Goal: Task Accomplishment & Management: Use online tool/utility

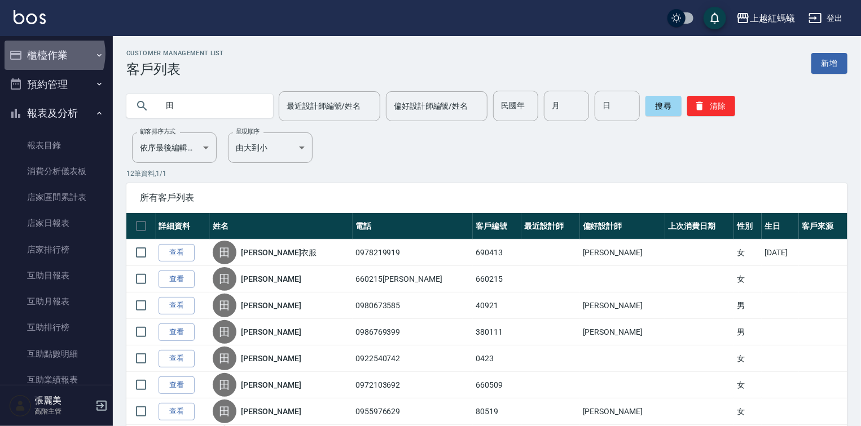
click at [46, 54] on button "櫃檯作業" at bounding box center [57, 55] width 104 height 29
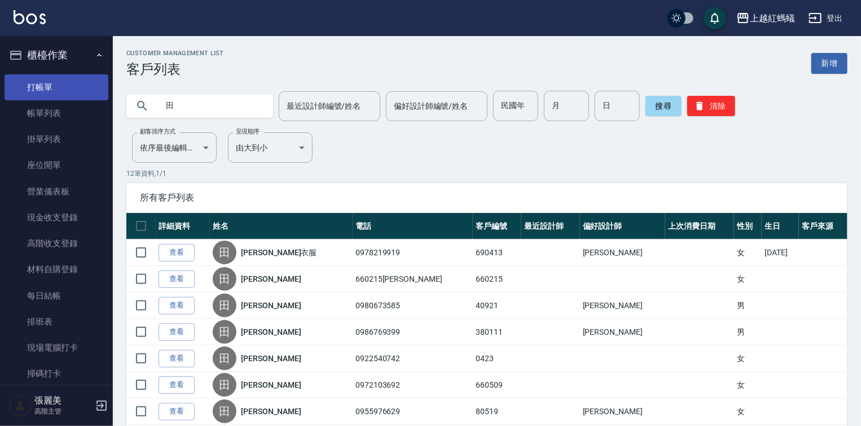
click at [33, 86] on link "打帳單" at bounding box center [57, 87] width 104 height 26
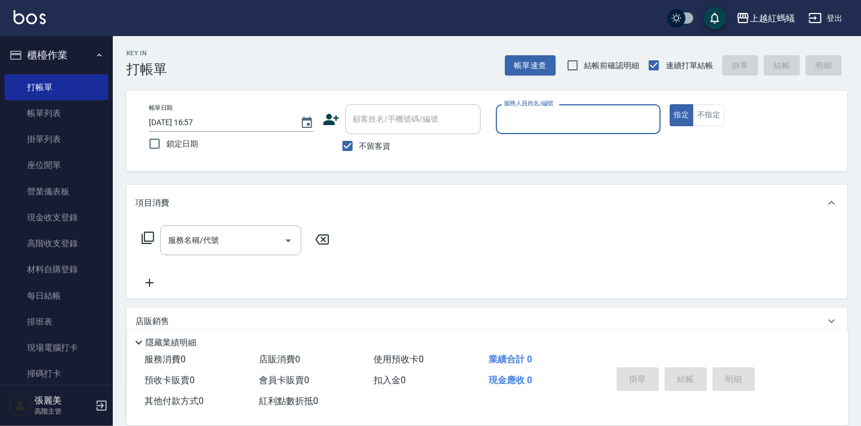
click at [553, 123] on input "服務人員姓名/編號" at bounding box center [578, 119] width 155 height 20
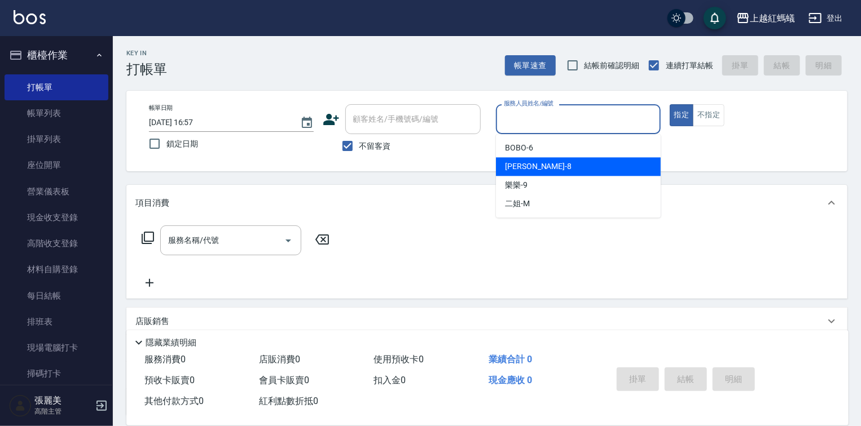
click at [526, 162] on span "[PERSON_NAME] -8" at bounding box center [538, 167] width 67 height 12
type input "[PERSON_NAME]-8"
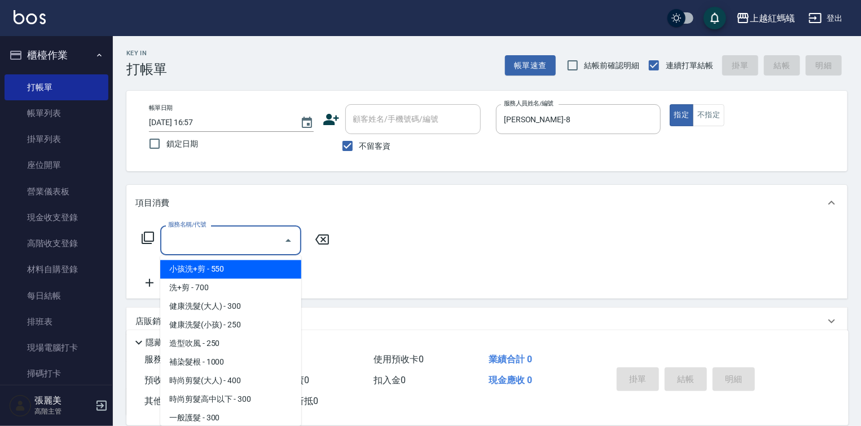
click at [256, 244] on input "服務名稱/代號" at bounding box center [222, 241] width 114 height 20
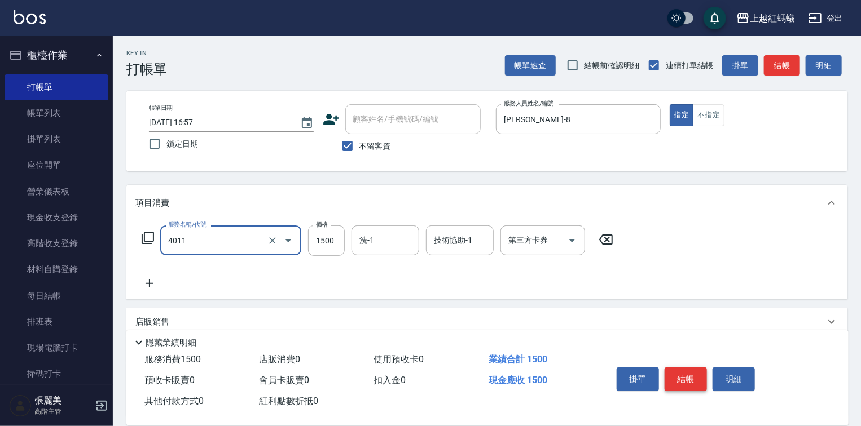
type input "花粉染髮(短)(4011)"
click at [676, 373] on button "結帳" at bounding box center [685, 380] width 42 height 24
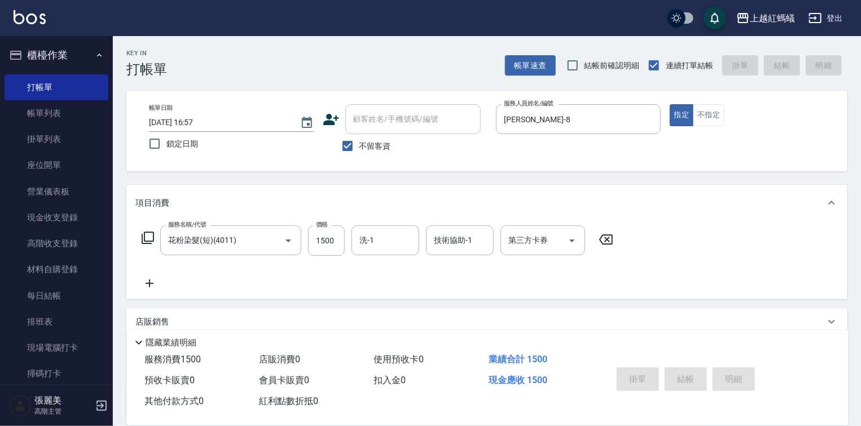
type input "[DATE] 17:01"
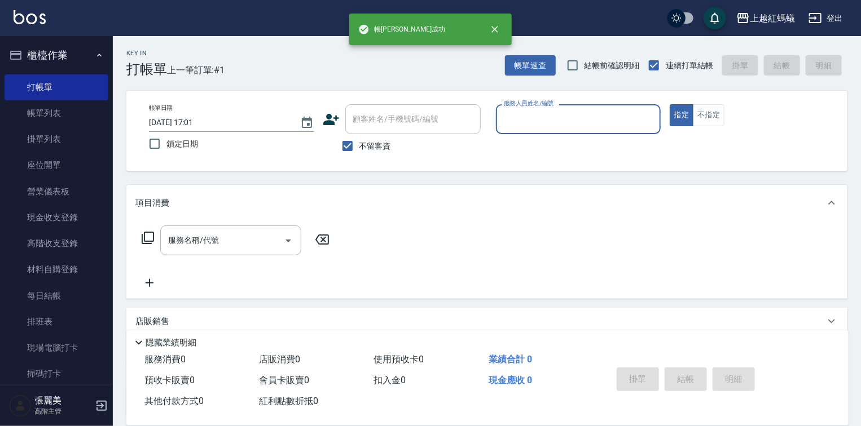
click at [533, 126] on input "服務人員姓名/編號" at bounding box center [578, 119] width 155 height 20
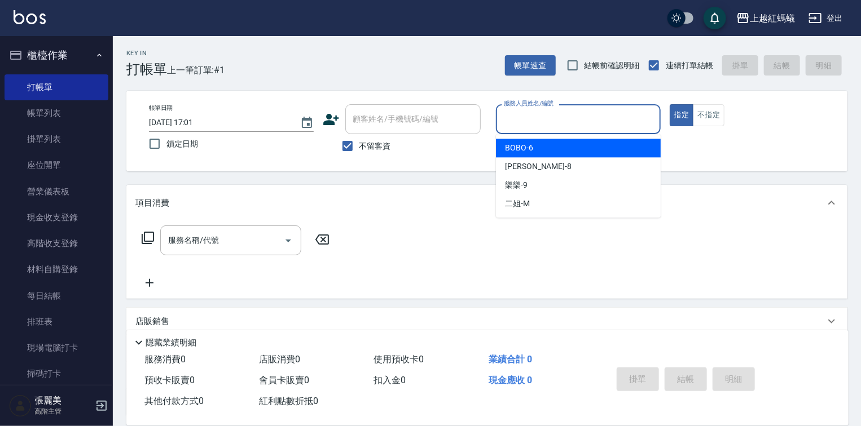
click at [537, 149] on div "BOBO -6" at bounding box center [578, 148] width 165 height 19
type input "BOBO-6"
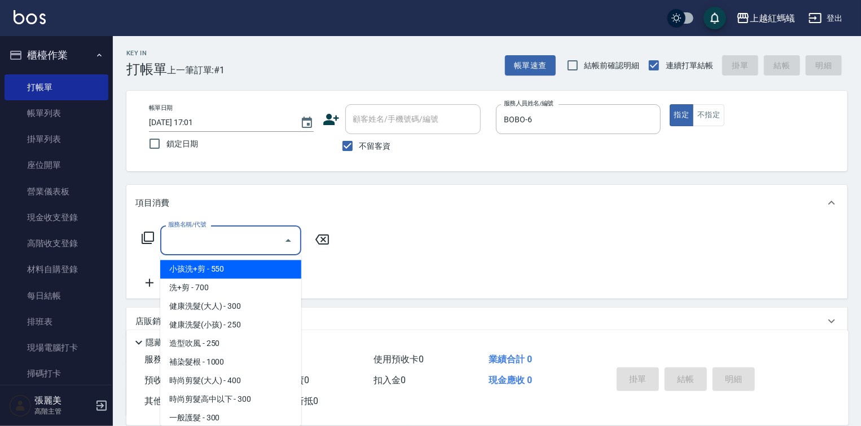
click at [253, 242] on input "服務名稱/代號" at bounding box center [222, 241] width 114 height 20
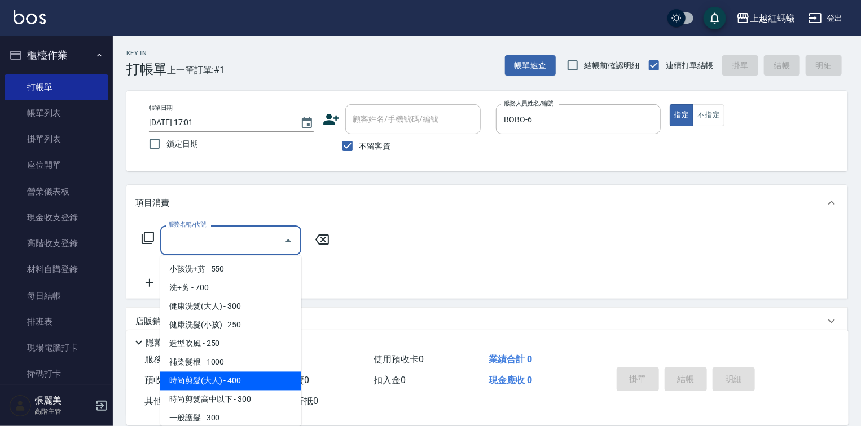
click at [256, 382] on span "時尚剪髮(大人) - 400" at bounding box center [230, 381] width 141 height 19
type input "時尚剪髮(大人)(301)"
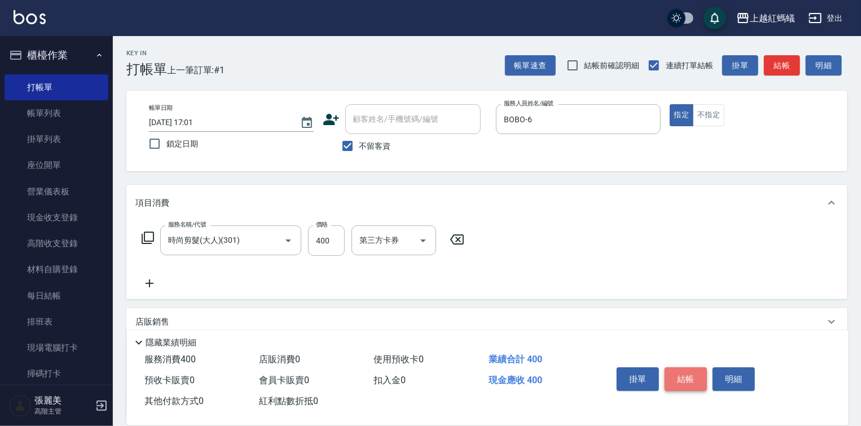
click at [691, 373] on button "結帳" at bounding box center [685, 380] width 42 height 24
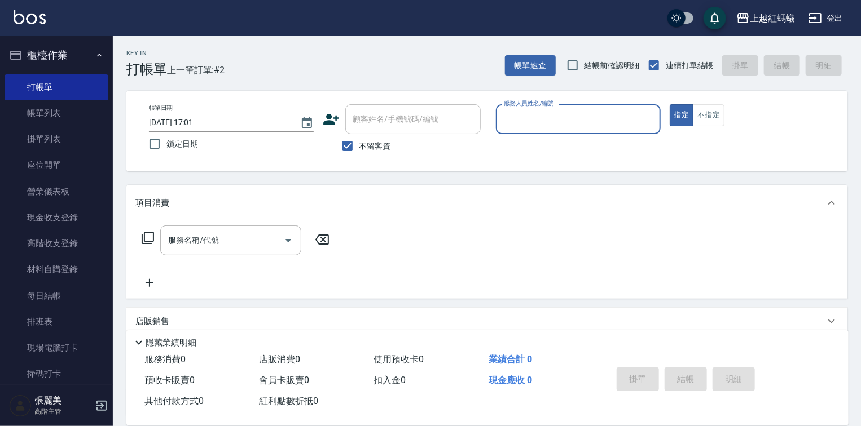
click at [553, 119] on input "服務人員姓名/編號" at bounding box center [578, 119] width 155 height 20
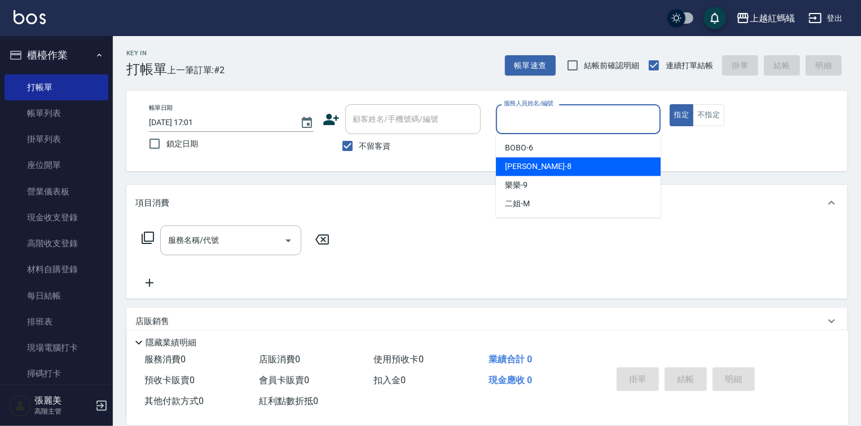
click at [539, 170] on div "[PERSON_NAME] -8" at bounding box center [578, 166] width 165 height 19
type input "[PERSON_NAME]-8"
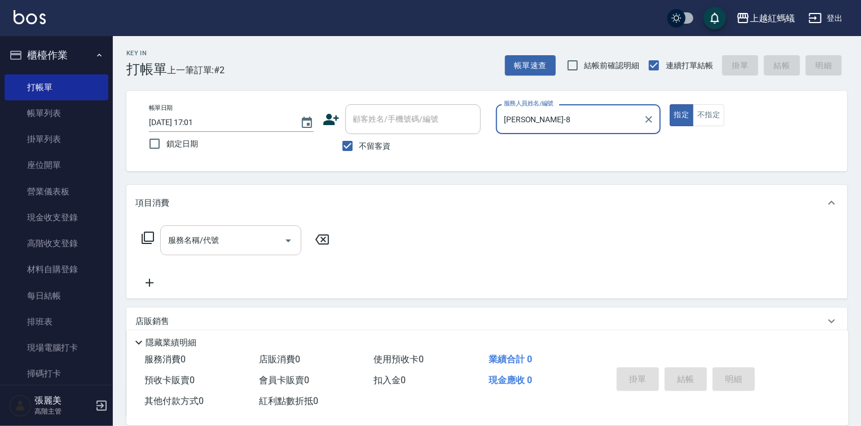
click at [245, 241] on input "服務名稱/代號" at bounding box center [222, 241] width 114 height 20
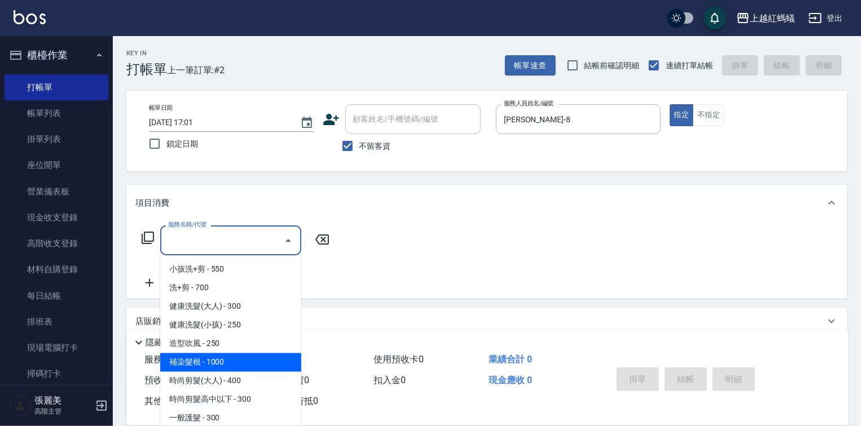
click at [190, 358] on span "補染髮根 - 1000" at bounding box center [230, 363] width 141 height 19
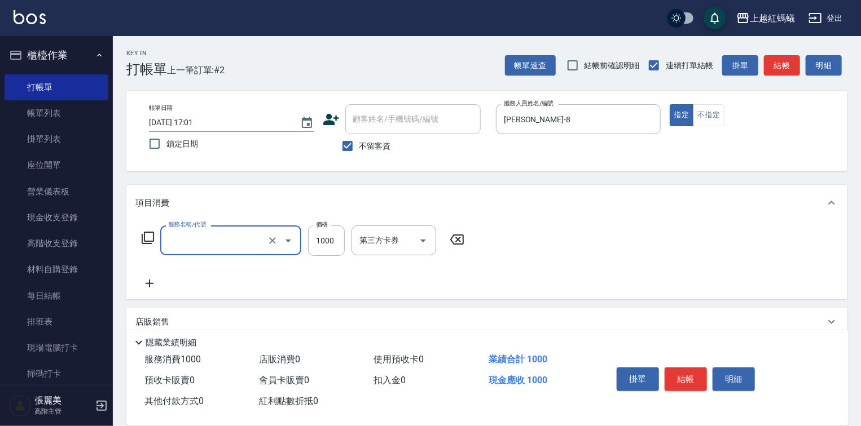
type input "補染髮根(204)"
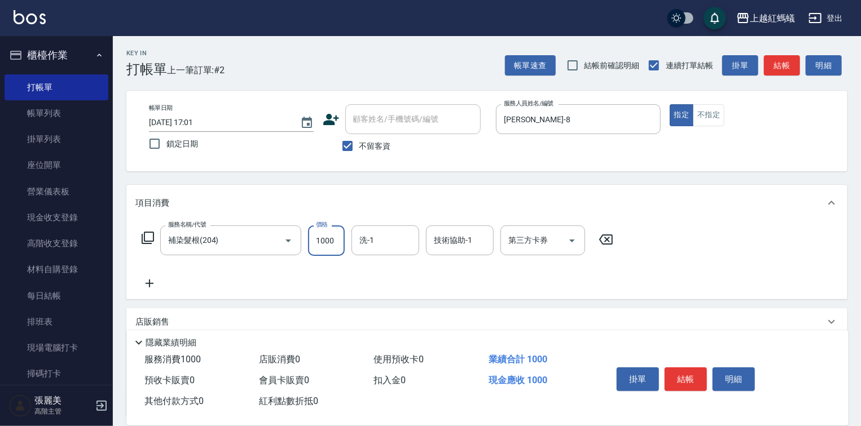
click at [323, 232] on input "1000" at bounding box center [326, 241] width 37 height 30
type input "1250"
click at [693, 378] on button "結帳" at bounding box center [685, 380] width 42 height 24
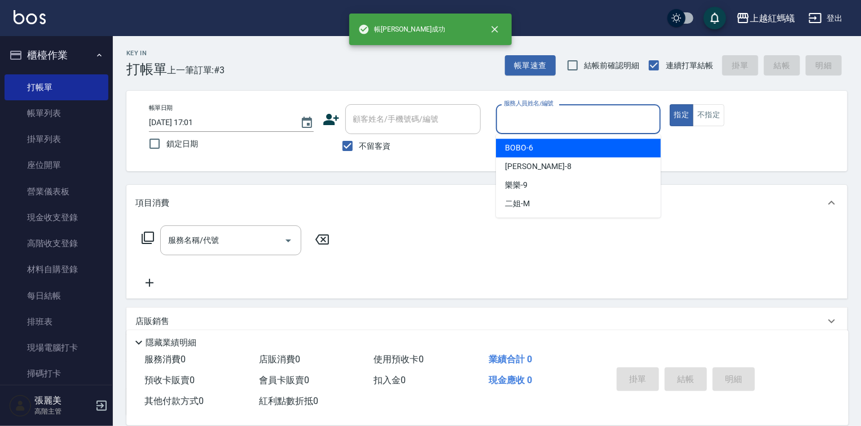
click at [578, 120] on input "服務人員姓名/編號" at bounding box center [578, 119] width 155 height 20
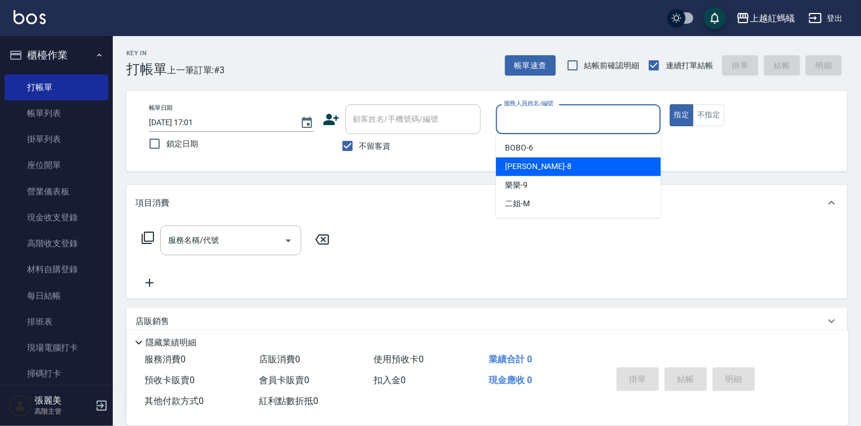
click at [540, 157] on div "[PERSON_NAME] -8" at bounding box center [578, 166] width 165 height 19
type input "[PERSON_NAME]-8"
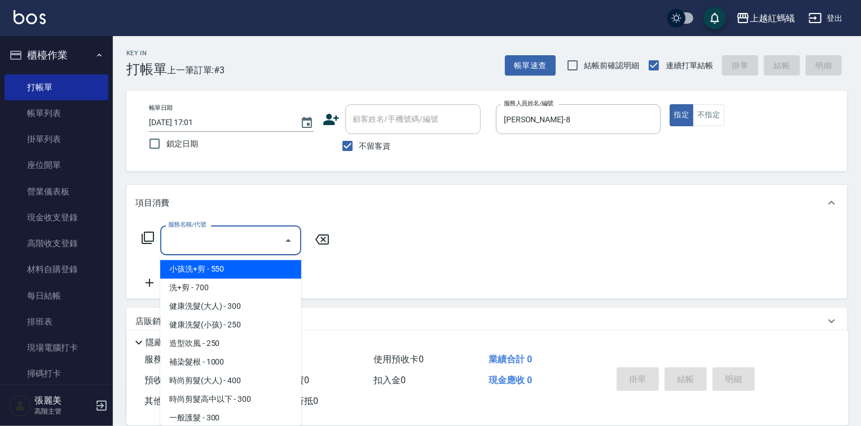
drag, startPoint x: 262, startPoint y: 239, endPoint x: 247, endPoint y: 317, distance: 79.3
click at [262, 239] on input "服務名稱/代號" at bounding box center [222, 241] width 114 height 20
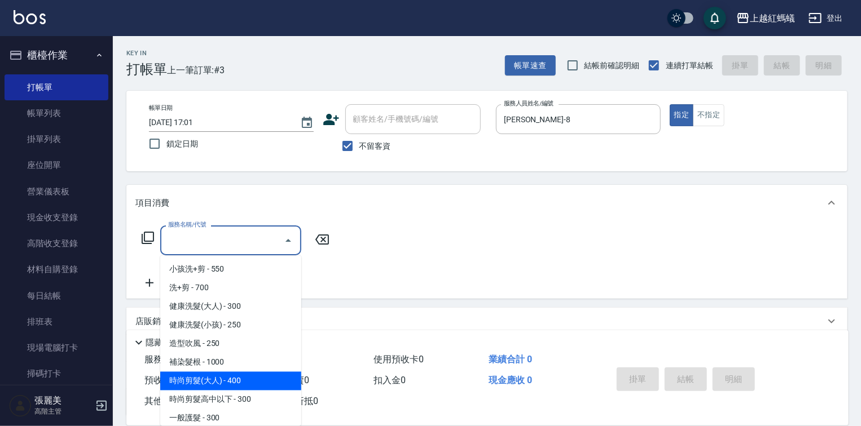
click at [236, 377] on span "時尚剪髮(大人) - 400" at bounding box center [230, 381] width 141 height 19
type input "時尚剪髮(大人)(301)"
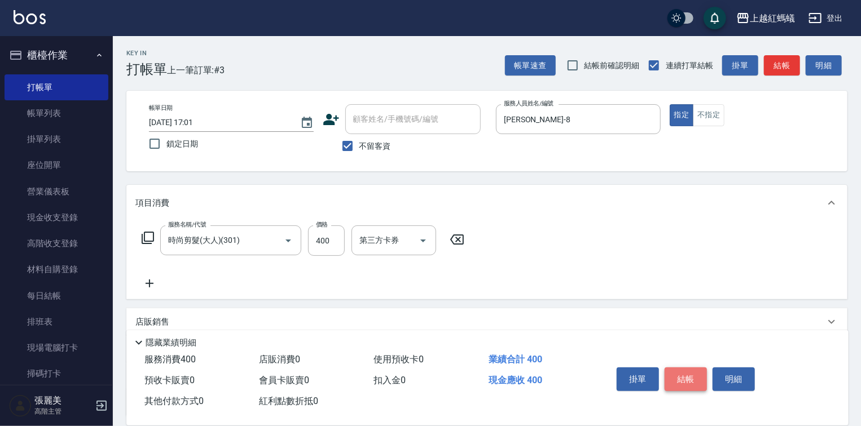
click at [682, 371] on button "結帳" at bounding box center [685, 380] width 42 height 24
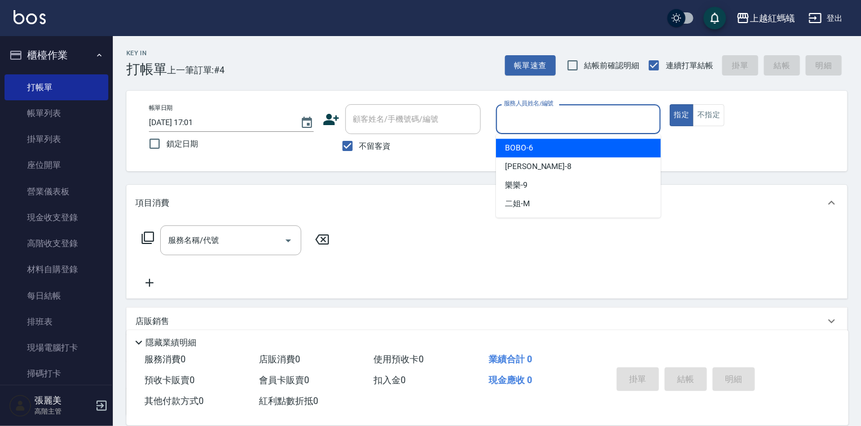
click at [539, 111] on input "服務人員姓名/編號" at bounding box center [578, 119] width 155 height 20
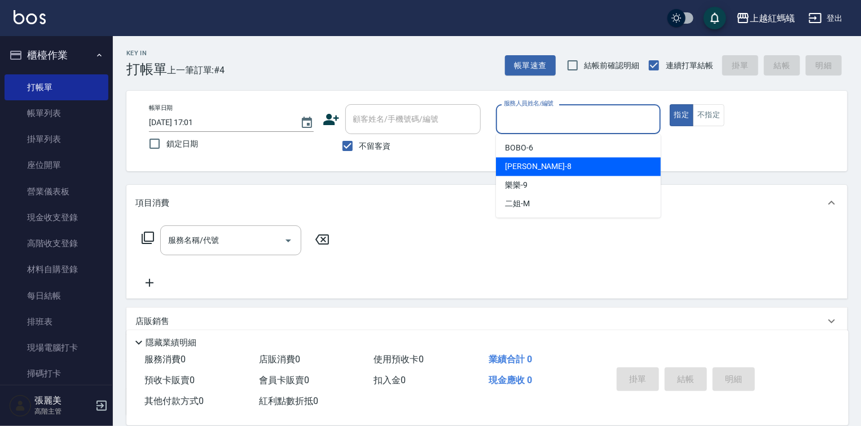
click at [532, 168] on div "[PERSON_NAME] -8" at bounding box center [578, 166] width 165 height 19
type input "[PERSON_NAME]-8"
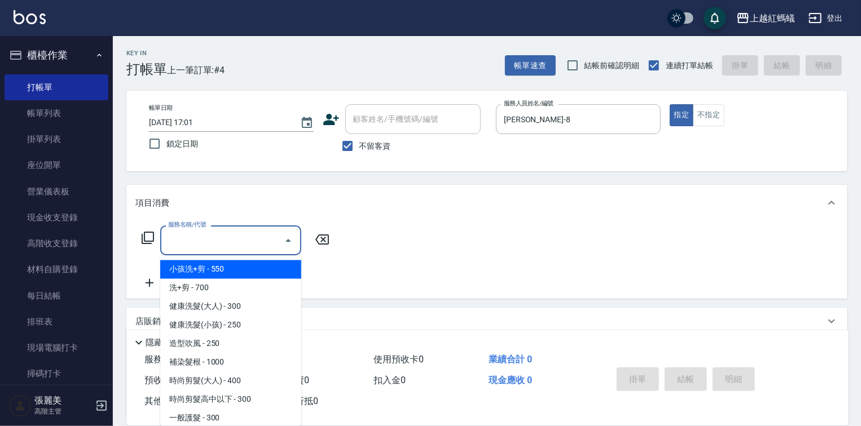
click at [223, 238] on input "服務名稱/代號" at bounding box center [222, 241] width 114 height 20
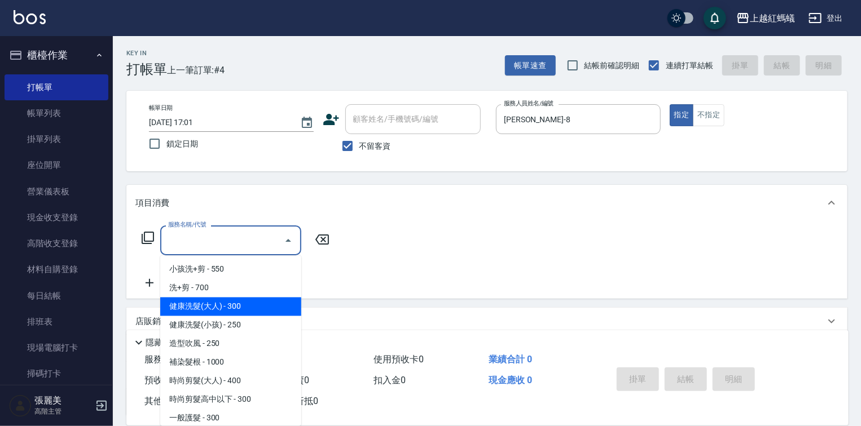
click at [261, 300] on span "健康洗髮(大人) - 300" at bounding box center [230, 307] width 141 height 19
type input "健康洗髮(大人)(201)"
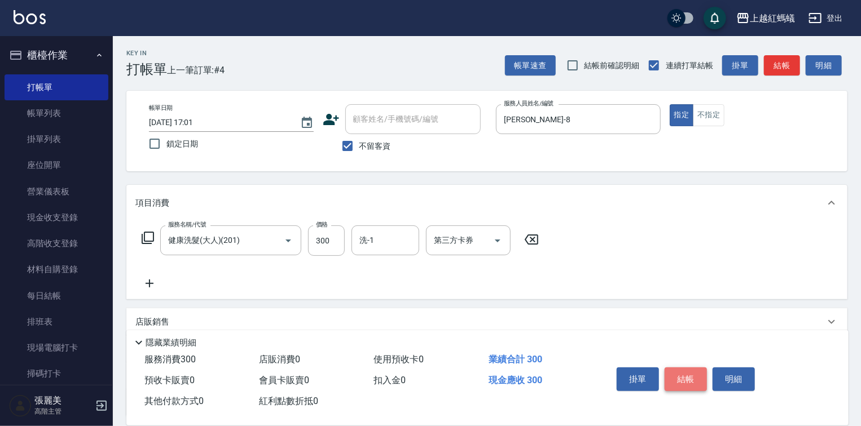
click at [693, 373] on button "結帳" at bounding box center [685, 380] width 42 height 24
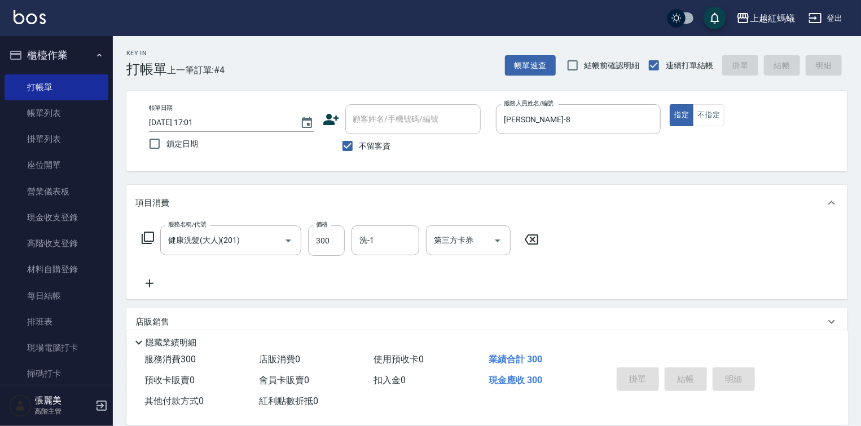
type input "[DATE] 17:02"
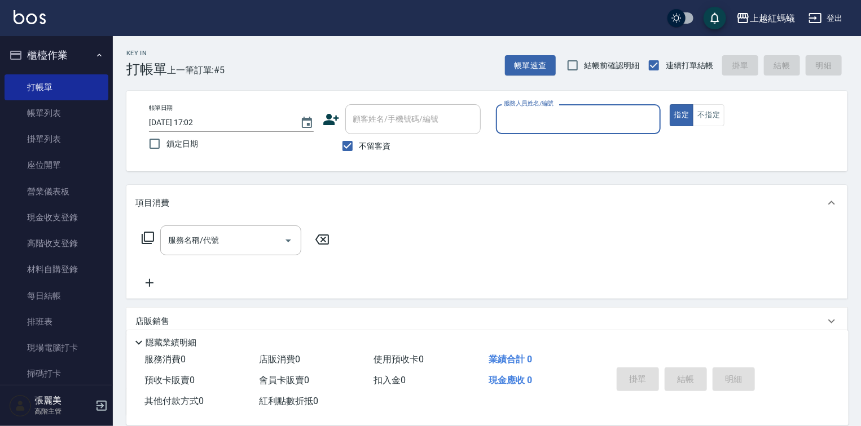
click at [557, 126] on input "服務人員姓名/編號" at bounding box center [578, 119] width 155 height 20
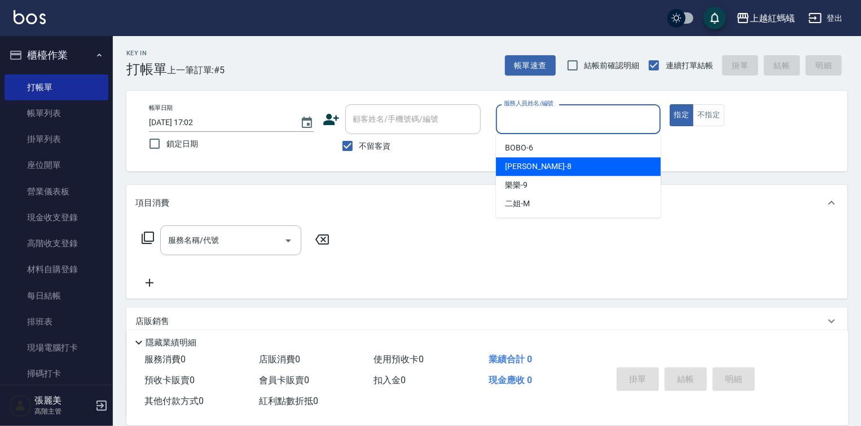
click at [555, 170] on div "[PERSON_NAME] -8" at bounding box center [578, 166] width 165 height 19
type input "[PERSON_NAME]-8"
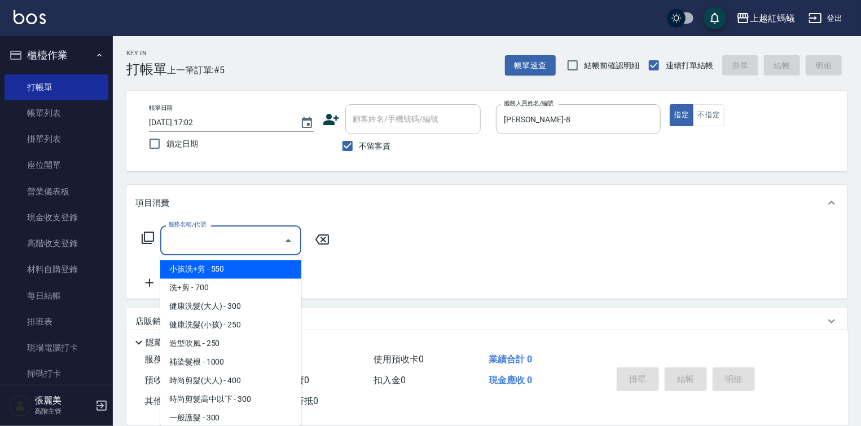
click at [236, 248] on input "服務名稱/代號" at bounding box center [222, 241] width 114 height 20
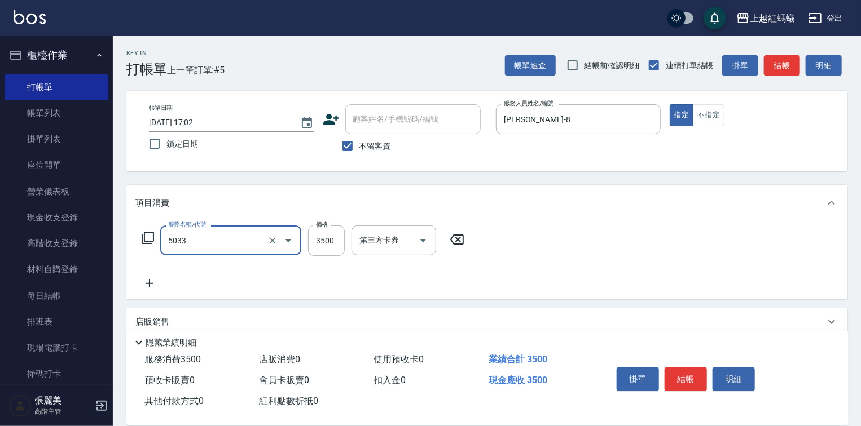
type input "溫塑燙(長)(5033)"
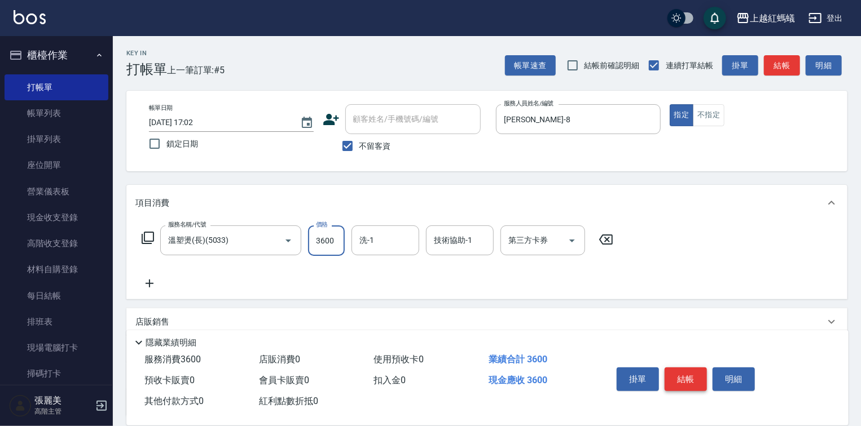
type input "3600"
click at [681, 384] on button "結帳" at bounding box center [685, 380] width 42 height 24
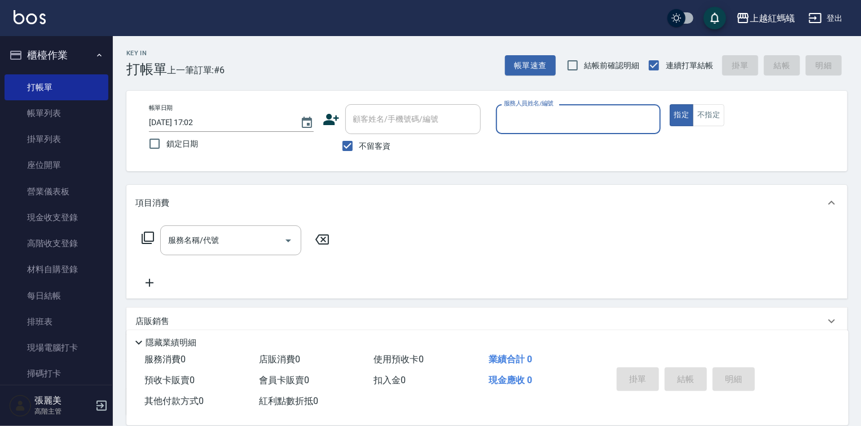
click at [545, 129] on input "服務人員姓名/編號" at bounding box center [578, 119] width 155 height 20
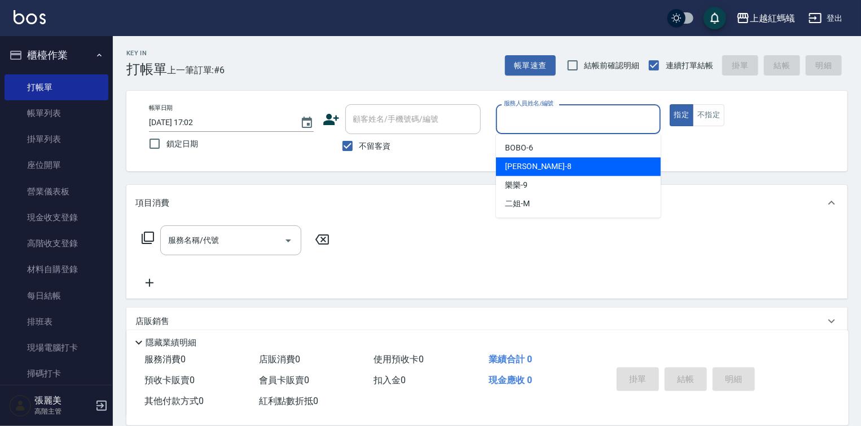
click at [547, 164] on div "[PERSON_NAME] -8" at bounding box center [578, 166] width 165 height 19
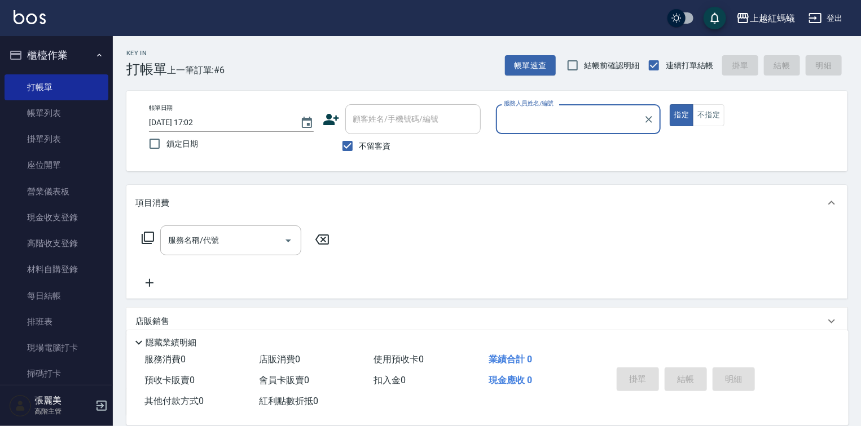
type input "[PERSON_NAME]-8"
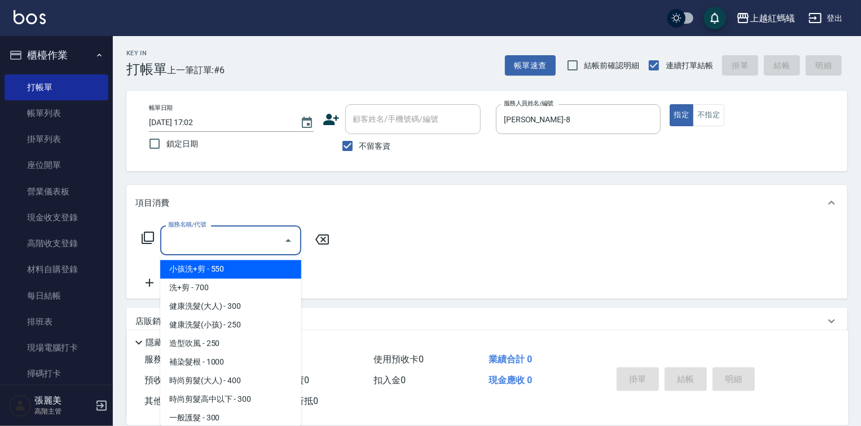
click at [229, 235] on input "服務名稱/代號" at bounding box center [222, 241] width 114 height 20
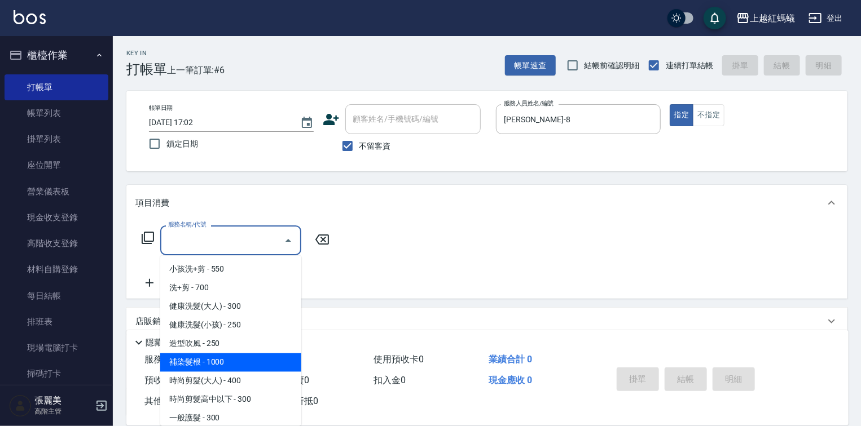
click at [208, 366] on span "補染髮根 - 1000" at bounding box center [230, 363] width 141 height 19
type input "補染髮根(204)"
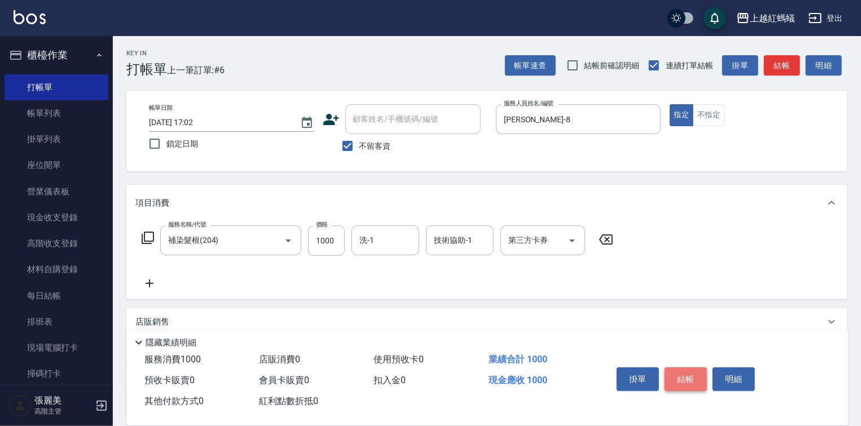
click at [688, 373] on button "結帳" at bounding box center [685, 380] width 42 height 24
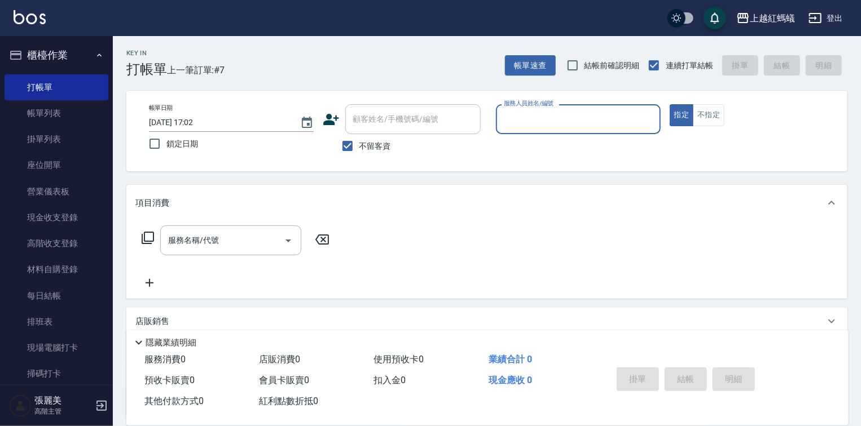
click at [561, 119] on input "服務人員姓名/編號" at bounding box center [578, 119] width 155 height 20
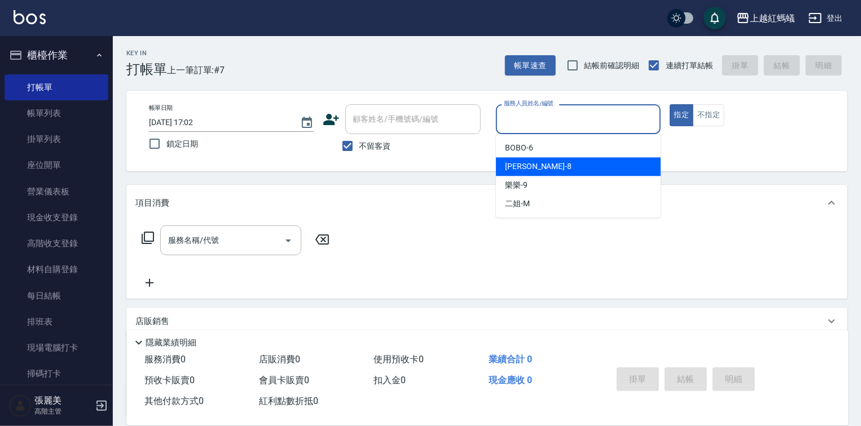
click at [546, 165] on div "[PERSON_NAME] -8" at bounding box center [578, 166] width 165 height 19
type input "[PERSON_NAME]-8"
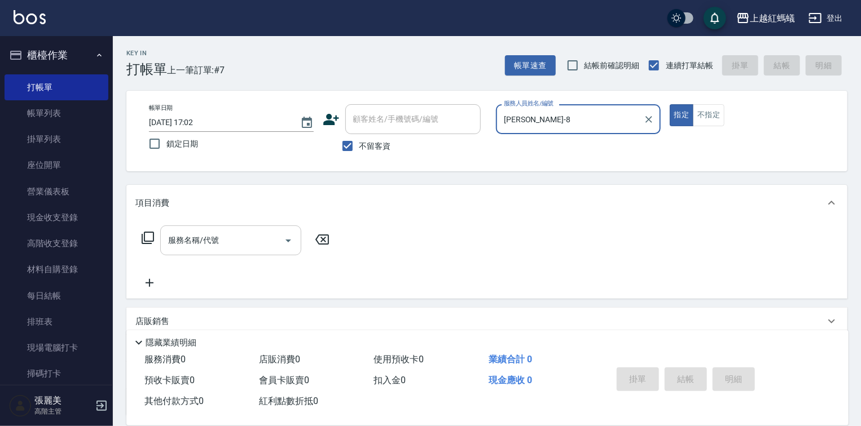
click at [250, 235] on input "服務名稱/代號" at bounding box center [222, 241] width 114 height 20
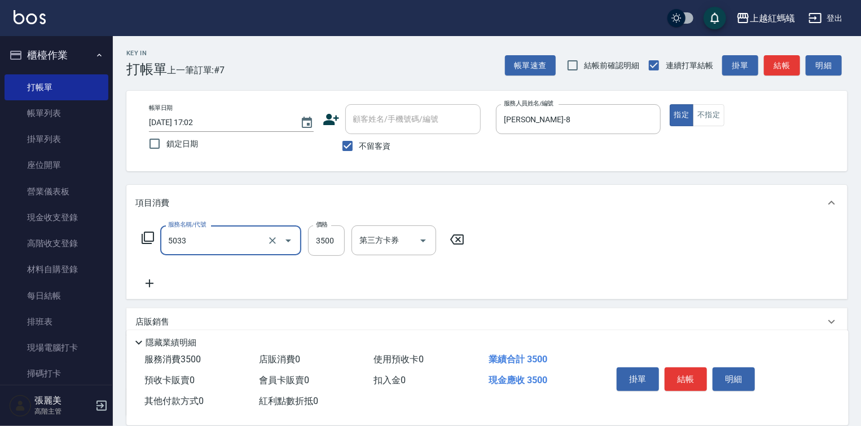
type input "溫塑燙(長)(5033)"
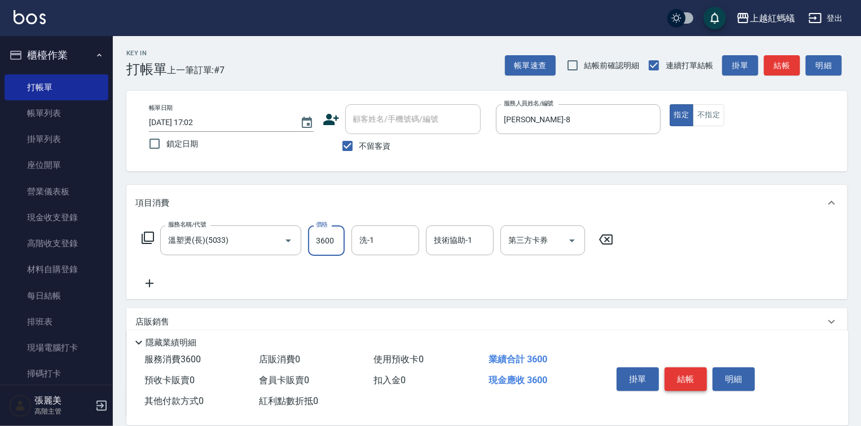
type input "3600"
click at [697, 377] on button "結帳" at bounding box center [685, 380] width 42 height 24
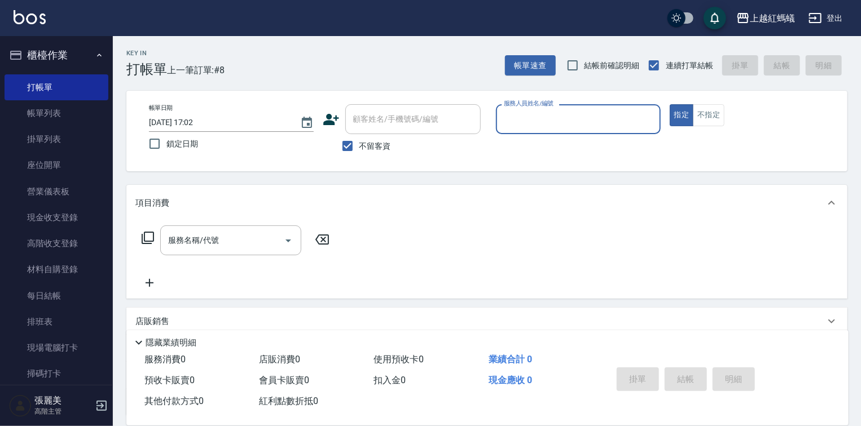
click at [539, 108] on div "服務人員姓名/編號" at bounding box center [578, 119] width 165 height 30
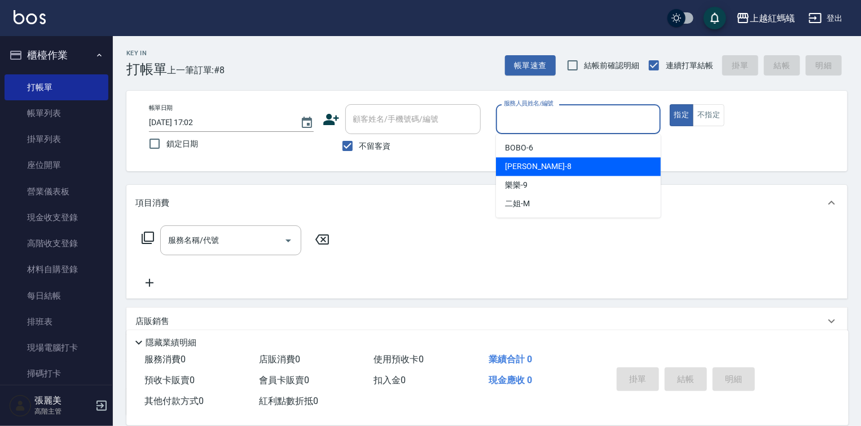
click at [549, 170] on div "[PERSON_NAME] -8" at bounding box center [578, 166] width 165 height 19
type input "[PERSON_NAME]-8"
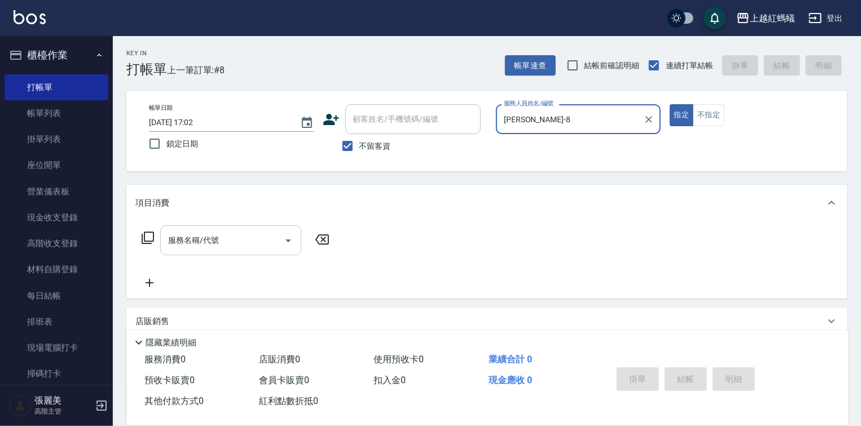
click at [264, 244] on input "服務名稱/代號" at bounding box center [222, 241] width 114 height 20
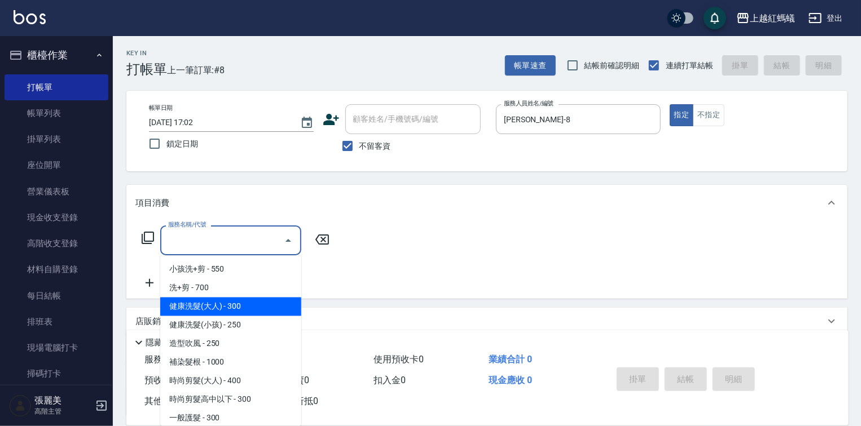
click at [253, 307] on span "健康洗髮(大人) - 300" at bounding box center [230, 307] width 141 height 19
type input "健康洗髮(大人)(201)"
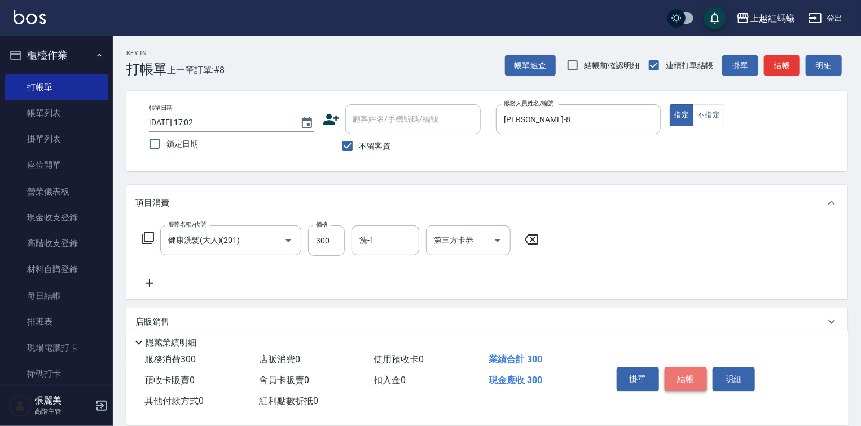
click at [702, 377] on button "結帳" at bounding box center [685, 380] width 42 height 24
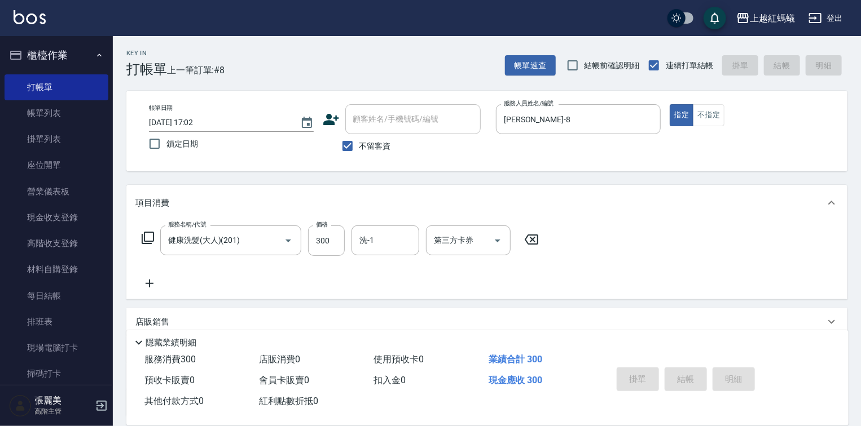
type input "[DATE] 17:03"
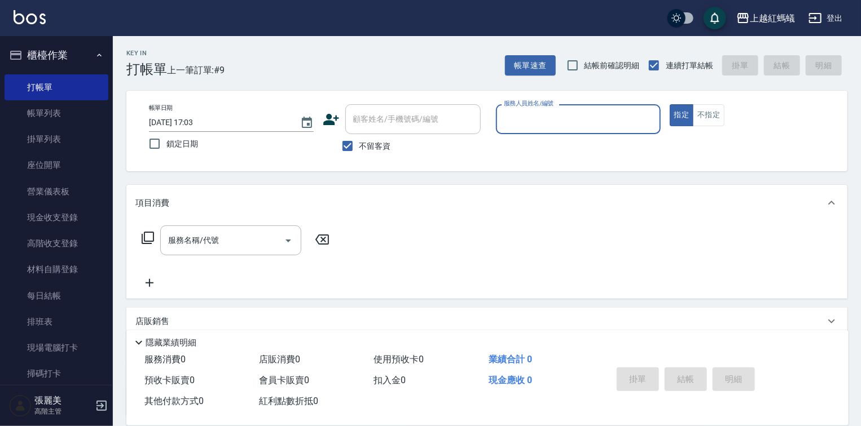
click at [530, 113] on input "服務人員姓名/編號" at bounding box center [578, 119] width 155 height 20
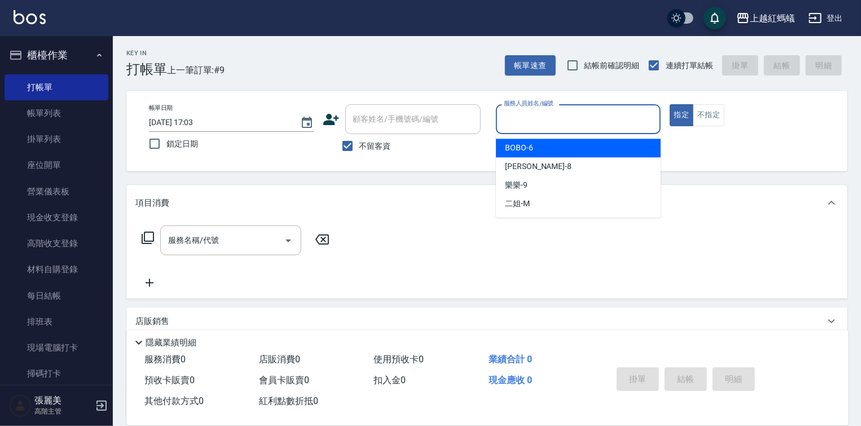
click at [532, 149] on div "BOBO -6" at bounding box center [578, 148] width 165 height 19
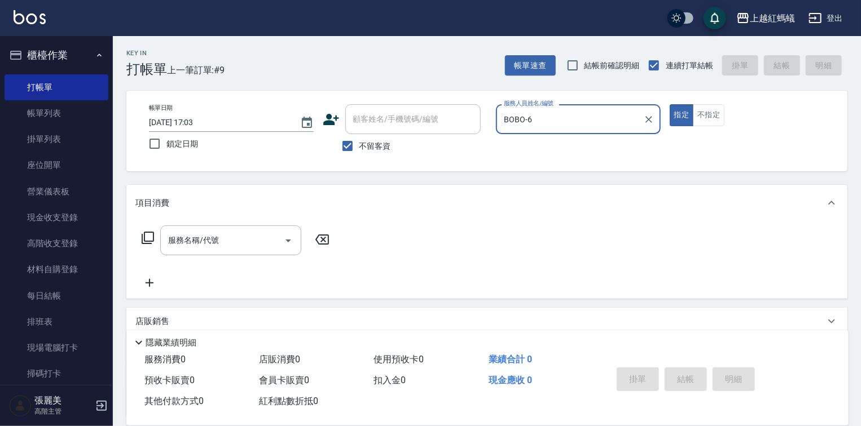
click at [552, 117] on input "BOBO-6" at bounding box center [570, 119] width 138 height 20
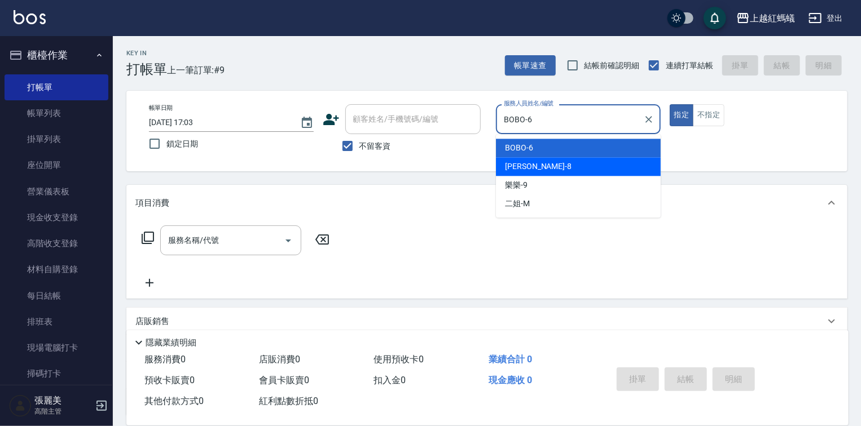
click at [535, 166] on div "[PERSON_NAME] -8" at bounding box center [578, 166] width 165 height 19
type input "[PERSON_NAME]-8"
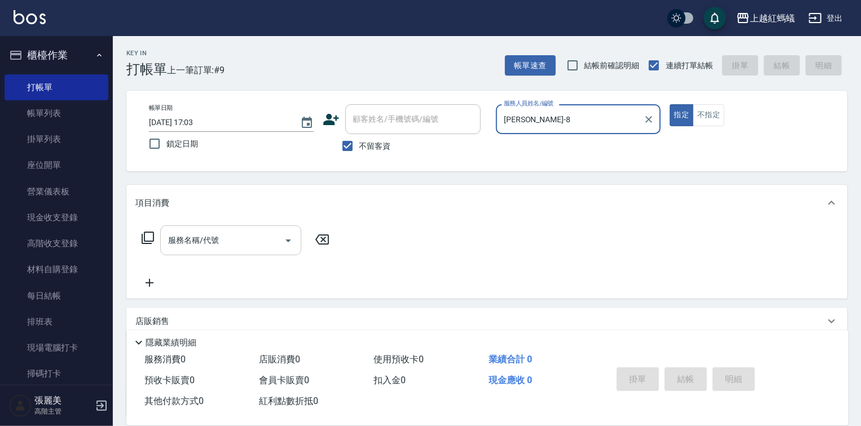
click at [201, 237] on div "服務名稱/代號 服務名稱/代號" at bounding box center [230, 241] width 141 height 30
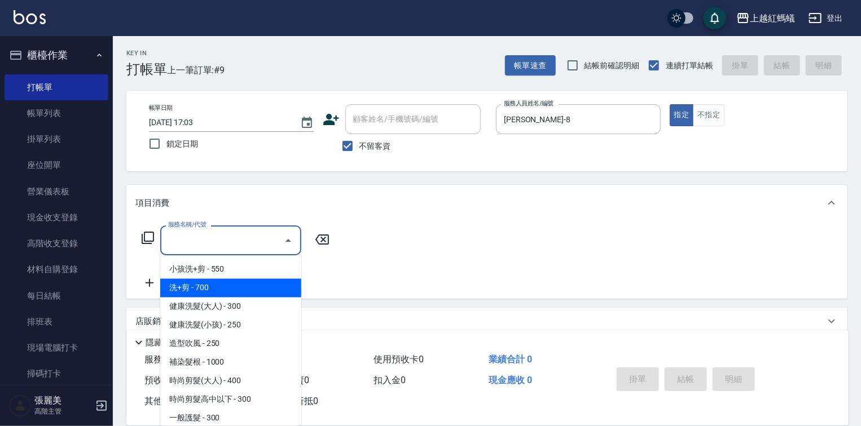
click at [219, 291] on span "洗+剪 - 700" at bounding box center [230, 288] width 141 height 19
type input "洗+剪(200)"
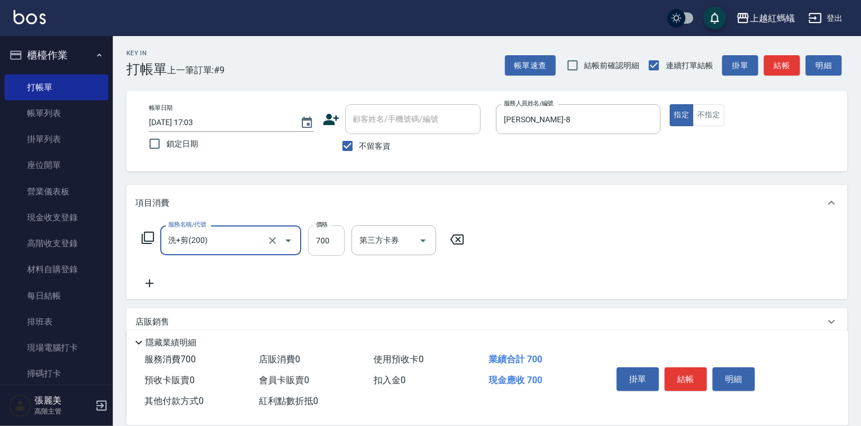
click at [332, 245] on input "700" at bounding box center [326, 241] width 37 height 30
type input "600"
click at [692, 376] on button "結帳" at bounding box center [685, 380] width 42 height 24
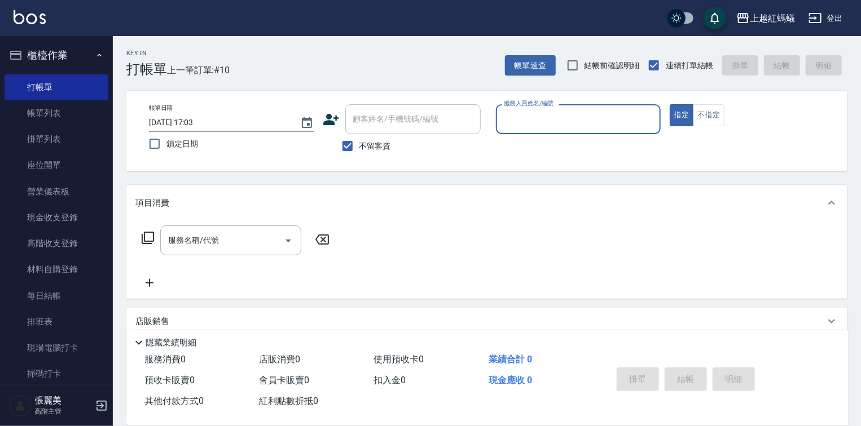
click at [577, 124] on input "服務人員姓名/編號" at bounding box center [578, 119] width 155 height 20
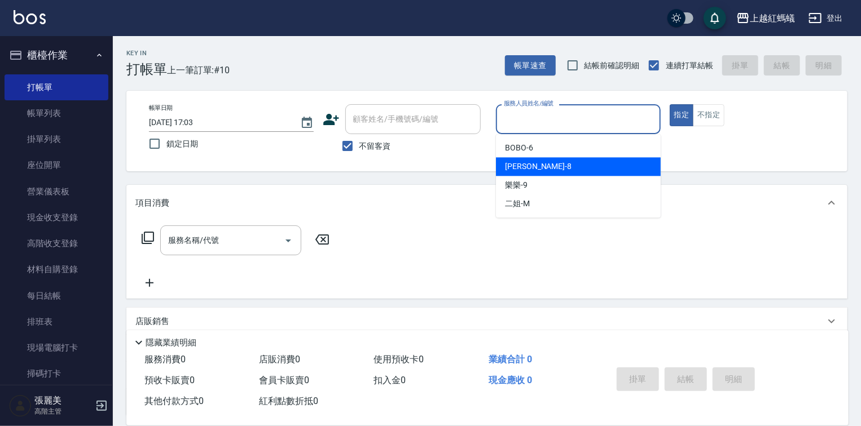
click at [523, 171] on span "[PERSON_NAME] -8" at bounding box center [538, 167] width 67 height 12
type input "[PERSON_NAME]-8"
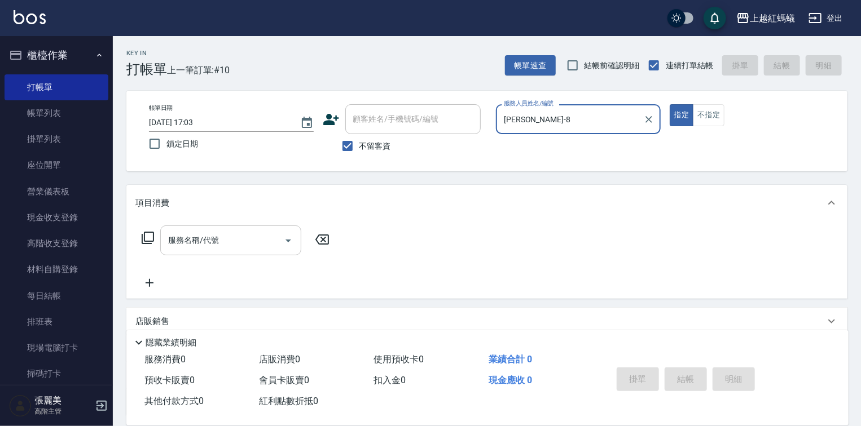
click at [257, 241] on input "服務名稱/代號" at bounding box center [222, 241] width 114 height 20
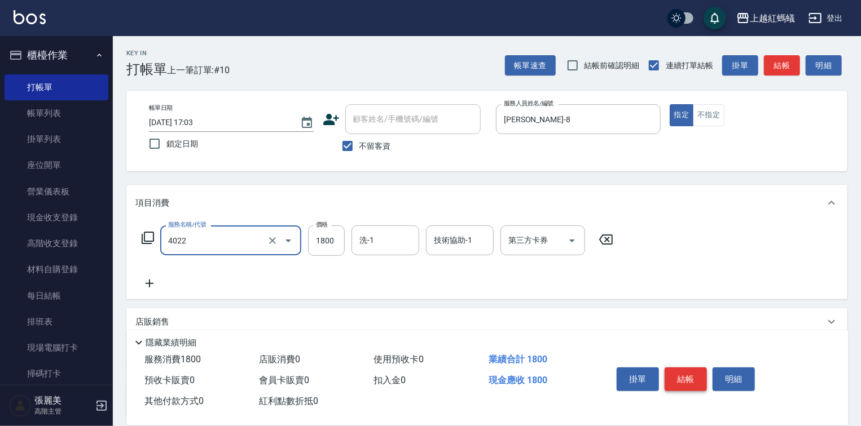
type input "時尚染髮(中)(4022)"
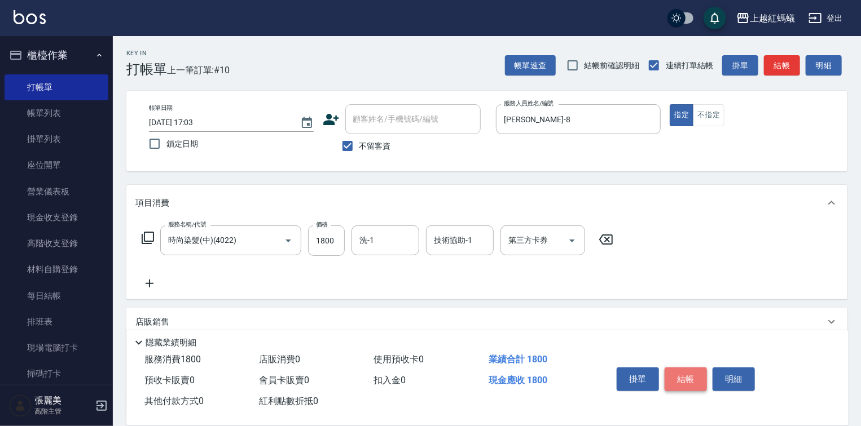
click at [688, 379] on button "結帳" at bounding box center [685, 380] width 42 height 24
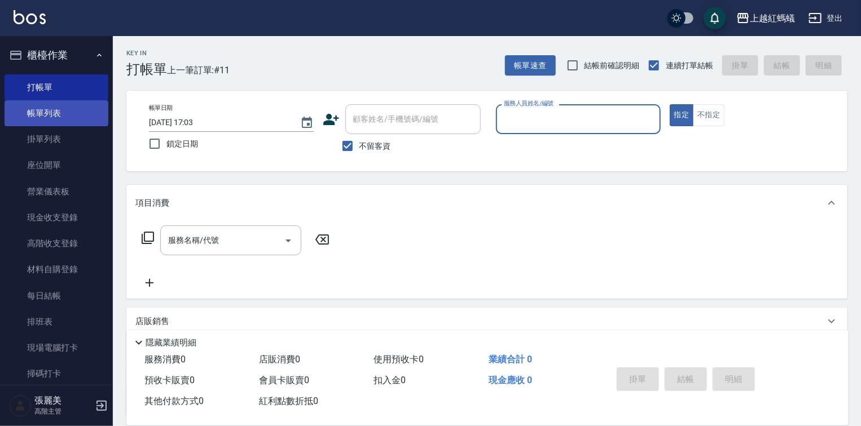
click at [39, 113] on link "帳單列表" at bounding box center [57, 113] width 104 height 26
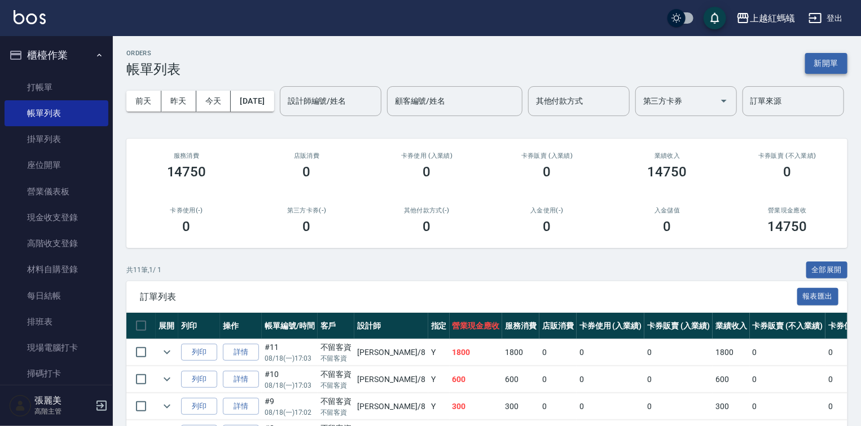
click at [830, 62] on button "新開單" at bounding box center [826, 63] width 42 height 21
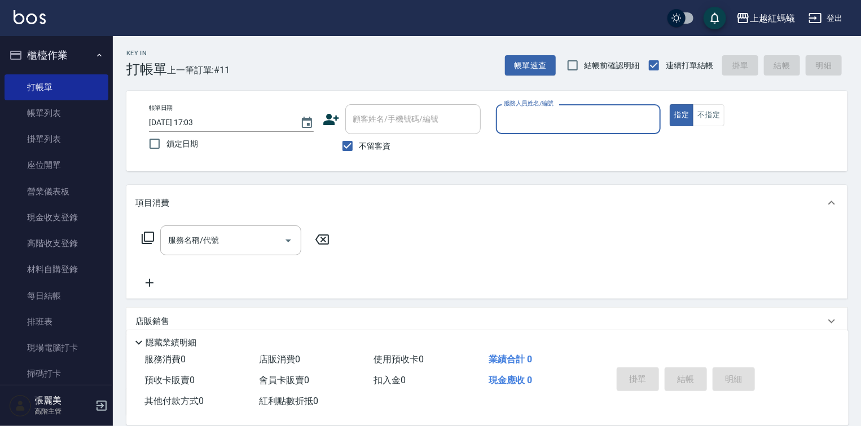
click at [514, 119] on input "服務人員姓名/編號" at bounding box center [578, 119] width 155 height 20
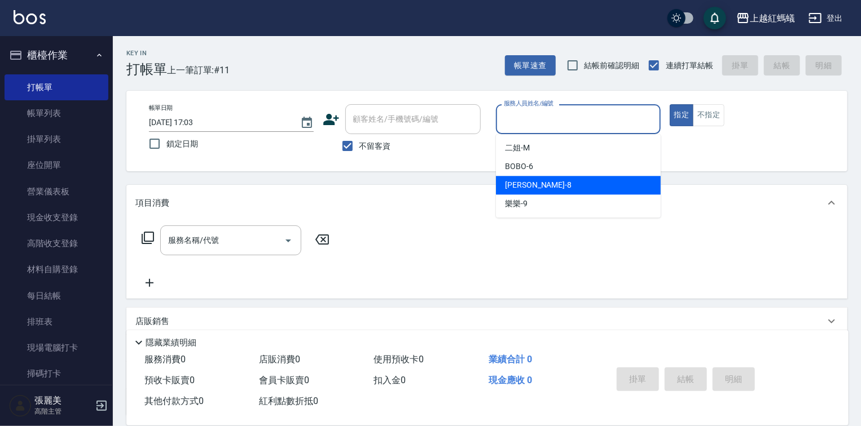
click at [516, 185] on span "[PERSON_NAME] -8" at bounding box center [538, 185] width 67 height 12
type input "[PERSON_NAME]-8"
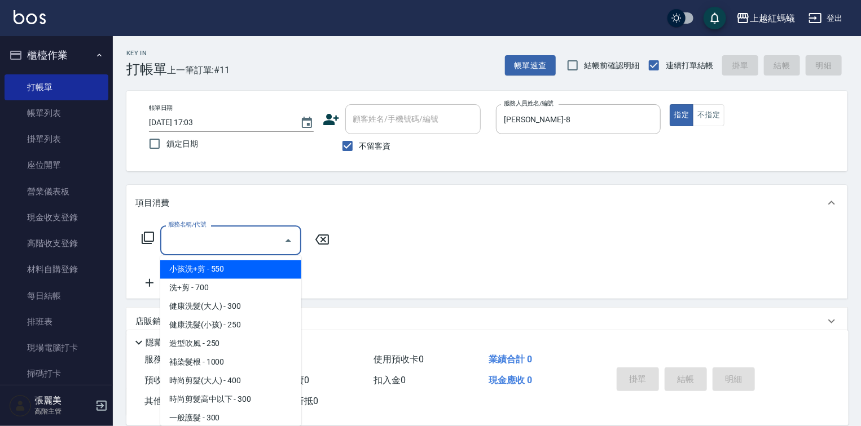
click at [275, 235] on input "服務名稱/代號" at bounding box center [222, 241] width 114 height 20
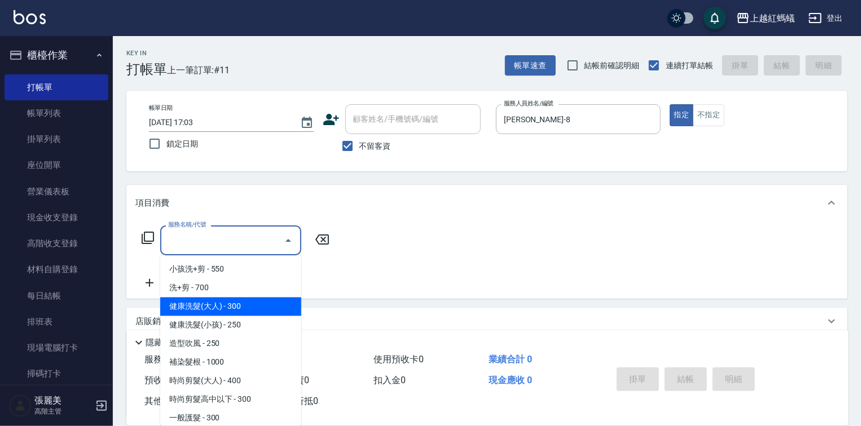
click at [247, 303] on span "健康洗髮(大人) - 300" at bounding box center [230, 307] width 141 height 19
type input "健康洗髮(大人)(201)"
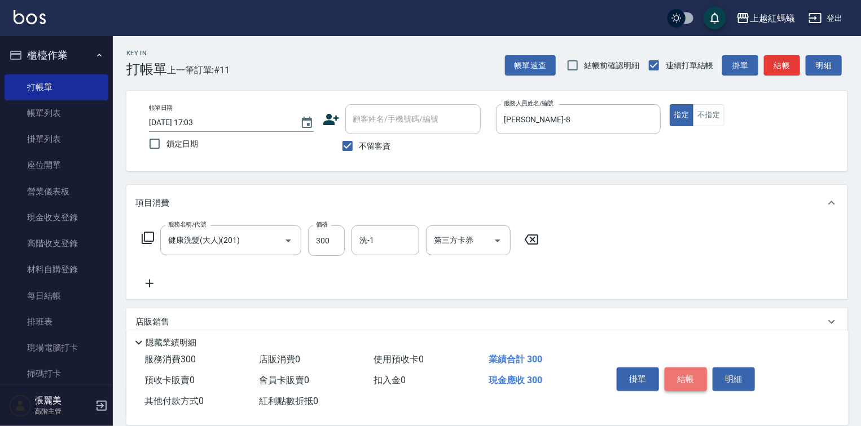
click at [679, 371] on button "結帳" at bounding box center [685, 380] width 42 height 24
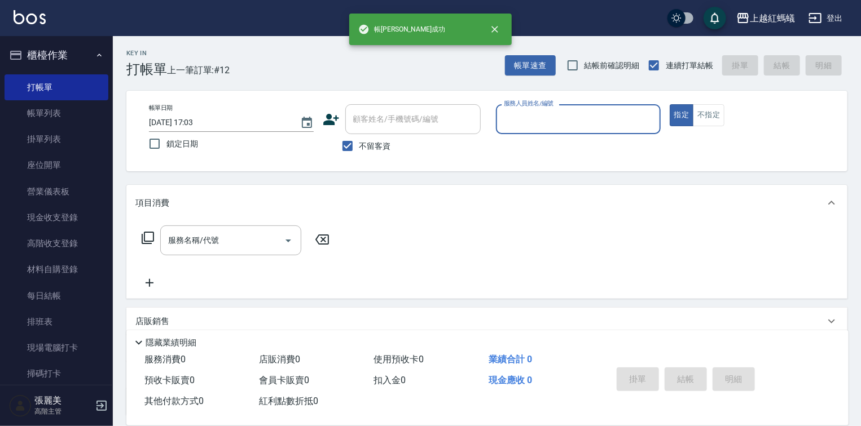
click at [550, 105] on label "服務人員姓名/編號" at bounding box center [529, 103] width 50 height 8
click at [550, 109] on input "服務人員姓名/編號" at bounding box center [578, 119] width 155 height 20
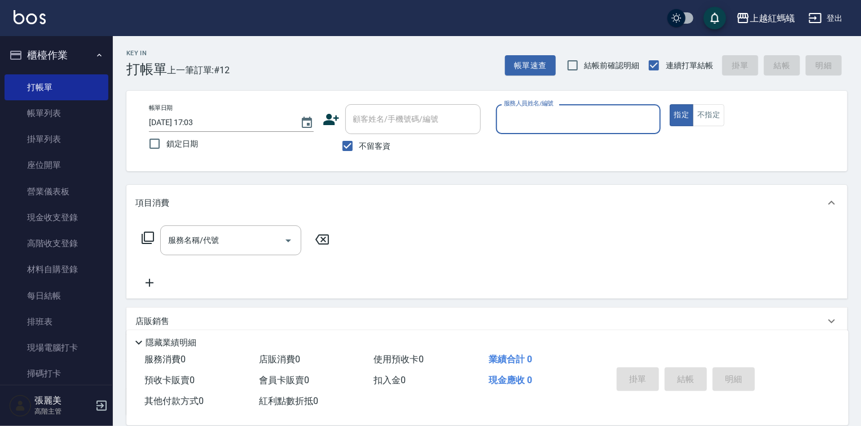
click at [537, 121] on input "服務人員姓名/編號" at bounding box center [578, 119] width 155 height 20
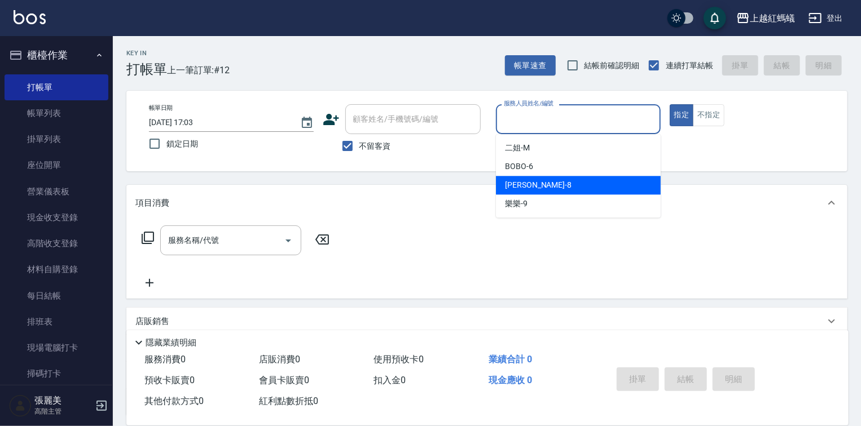
click at [531, 188] on div "[PERSON_NAME] -8" at bounding box center [578, 185] width 165 height 19
type input "[PERSON_NAME]-8"
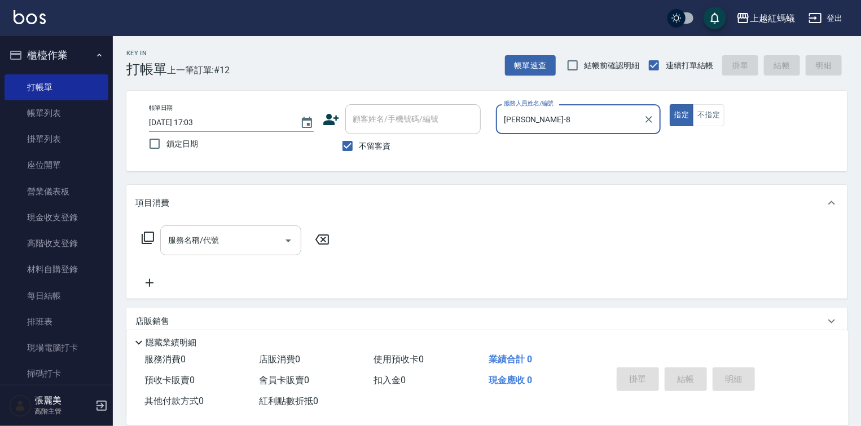
click at [270, 226] on div "服務名稱/代號" at bounding box center [230, 241] width 141 height 30
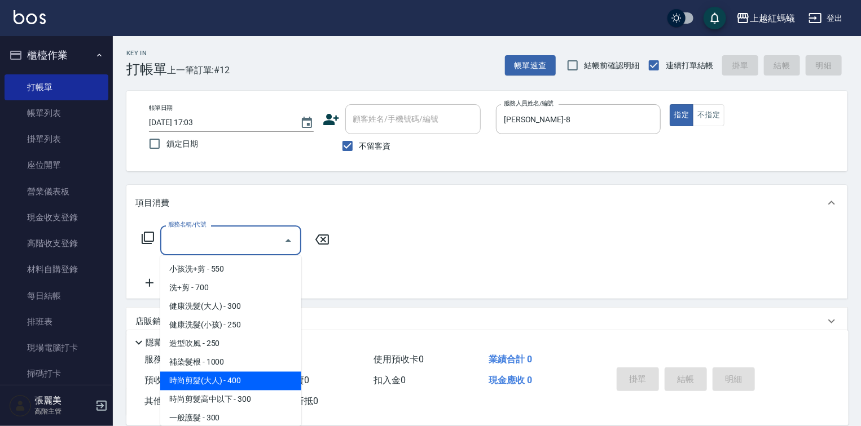
click at [238, 388] on span "時尚剪髮(大人) - 400" at bounding box center [230, 381] width 141 height 19
type input "時尚剪髮(大人)(301)"
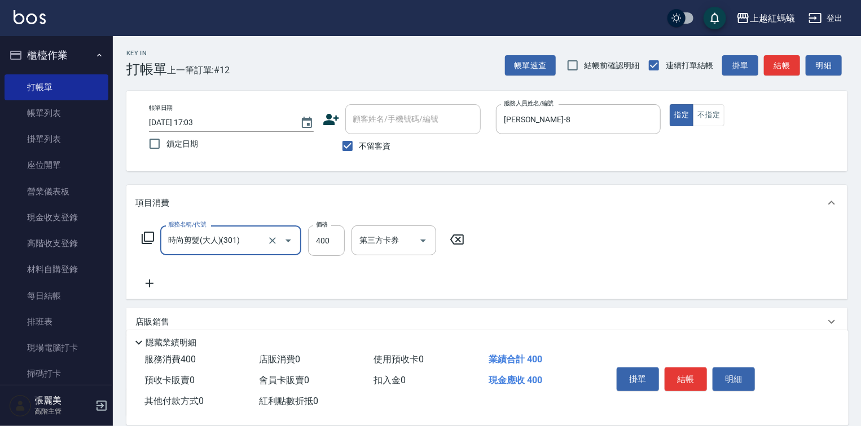
click at [688, 374] on button "結帳" at bounding box center [685, 380] width 42 height 24
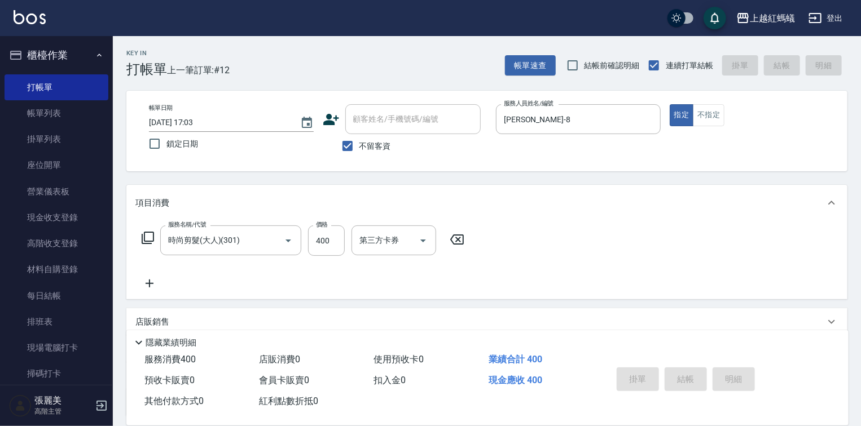
type input "[DATE] 17:04"
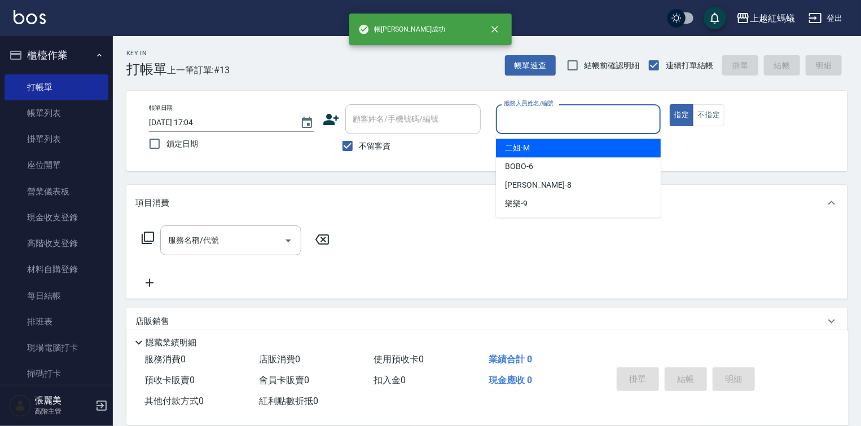
click at [527, 115] on input "服務人員姓名/編號" at bounding box center [578, 119] width 155 height 20
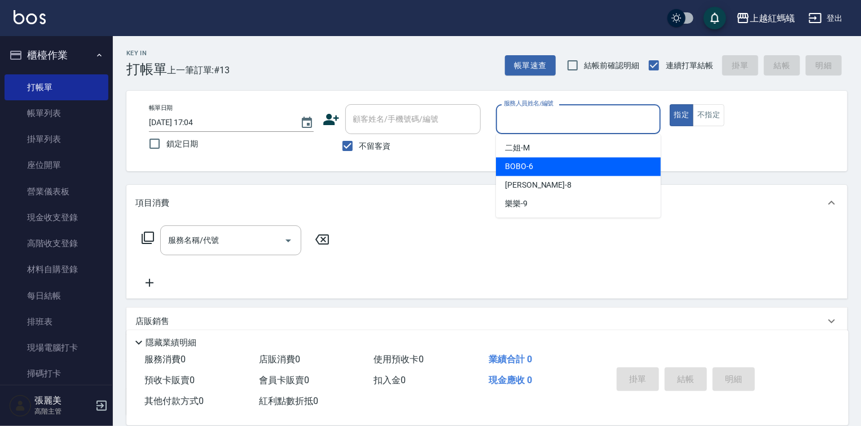
click at [538, 160] on div "BOBO -6" at bounding box center [578, 166] width 165 height 19
type input "BOBO-6"
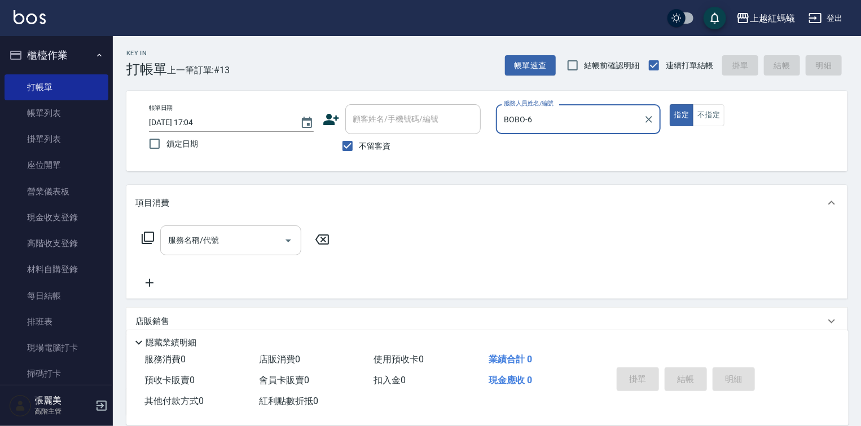
click at [248, 244] on input "服務名稱/代號" at bounding box center [222, 241] width 114 height 20
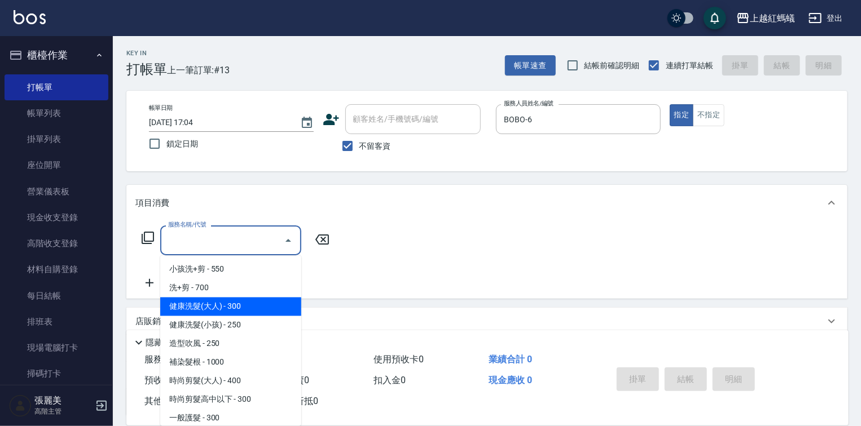
click at [235, 302] on span "健康洗髮(大人) - 300" at bounding box center [230, 307] width 141 height 19
type input "健康洗髮(大人)(201)"
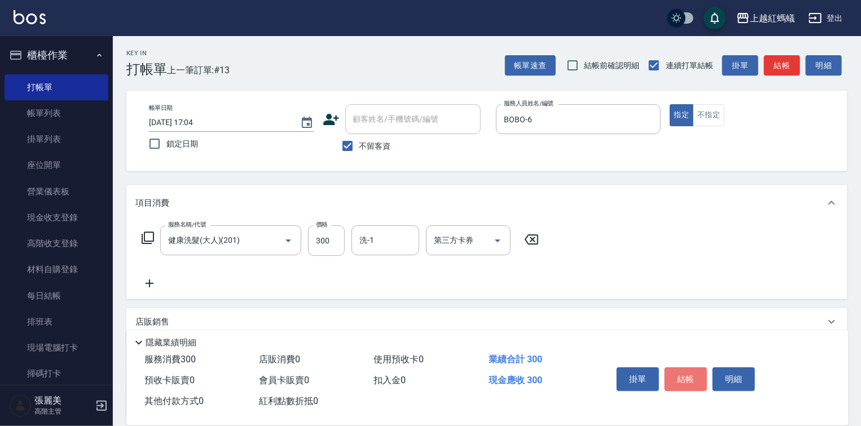
drag, startPoint x: 670, startPoint y: 376, endPoint x: 681, endPoint y: 352, distance: 26.5
click at [670, 373] on button "結帳" at bounding box center [685, 380] width 42 height 24
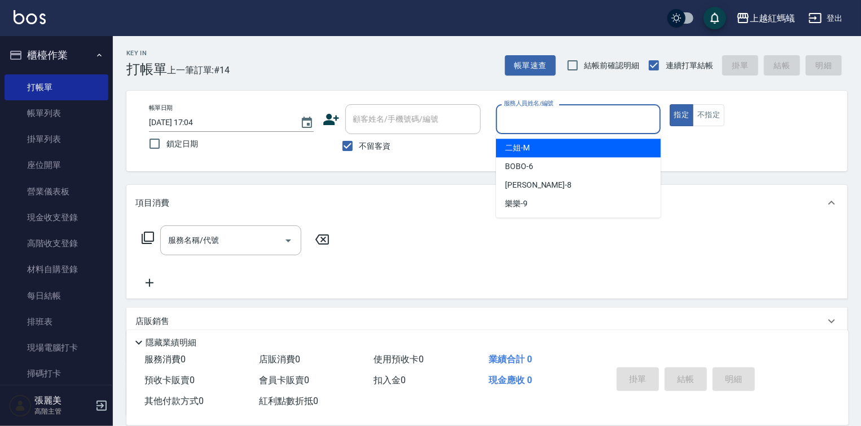
drag, startPoint x: 526, startPoint y: 117, endPoint x: 525, endPoint y: 156, distance: 38.4
click at [526, 118] on input "服務人員姓名/編號" at bounding box center [578, 119] width 155 height 20
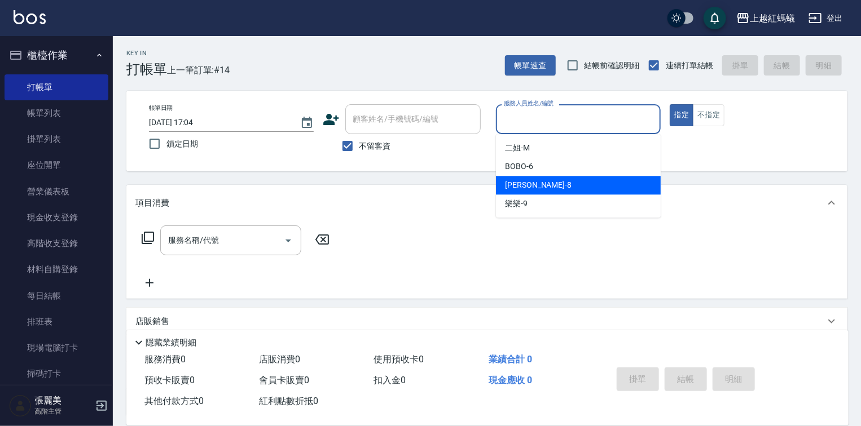
click at [532, 189] on div "[PERSON_NAME] -8" at bounding box center [578, 185] width 165 height 19
type input "[PERSON_NAME]-8"
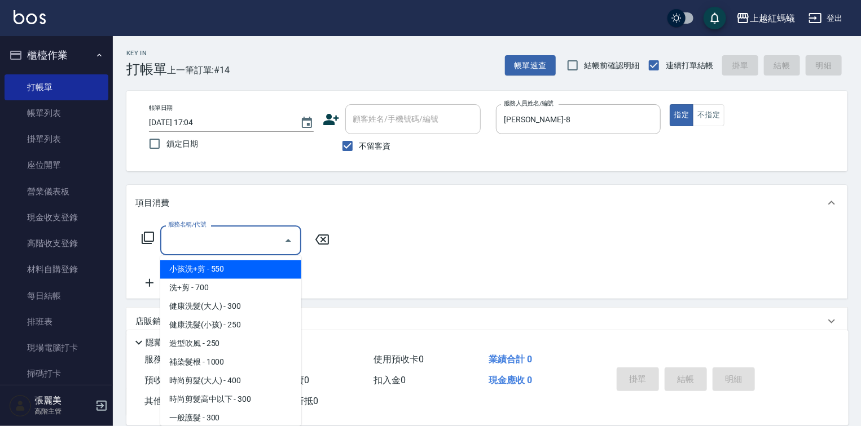
click at [252, 237] on input "服務名稱/代號" at bounding box center [222, 241] width 114 height 20
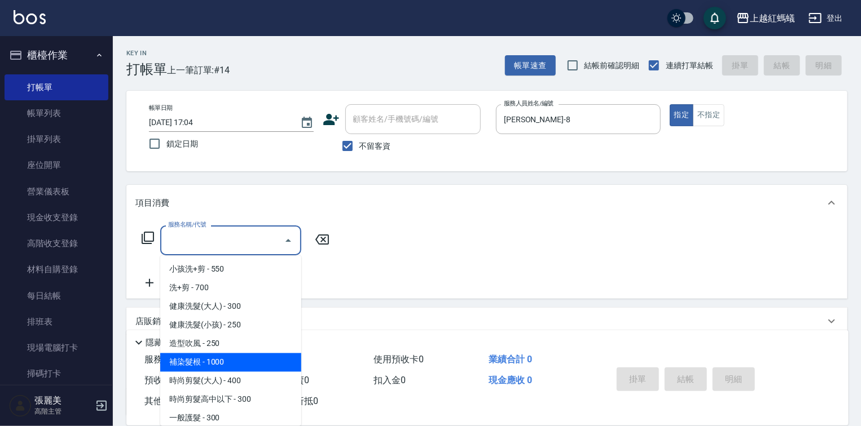
click at [203, 366] on span "補染髮根 - 1000" at bounding box center [230, 363] width 141 height 19
type input "補染髮根(204)"
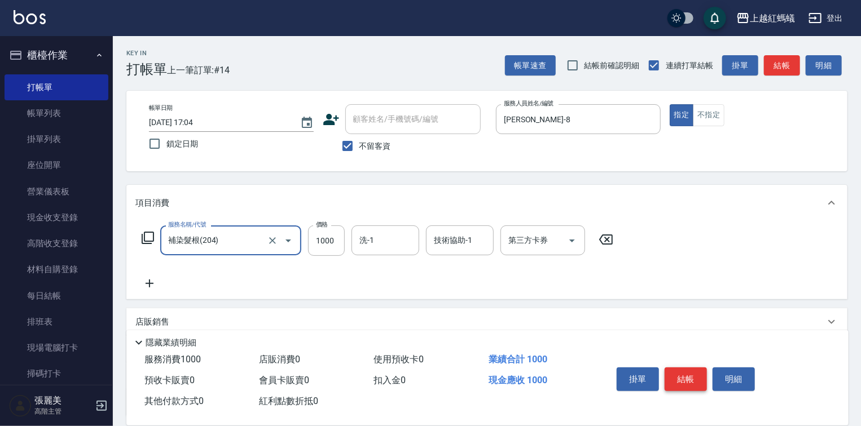
click at [688, 380] on button "結帳" at bounding box center [685, 380] width 42 height 24
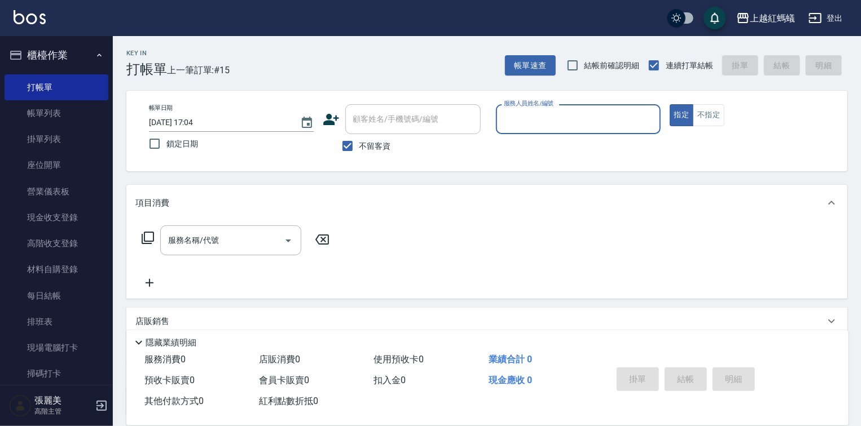
click at [596, 127] on input "服務人員姓名/編號" at bounding box center [578, 119] width 155 height 20
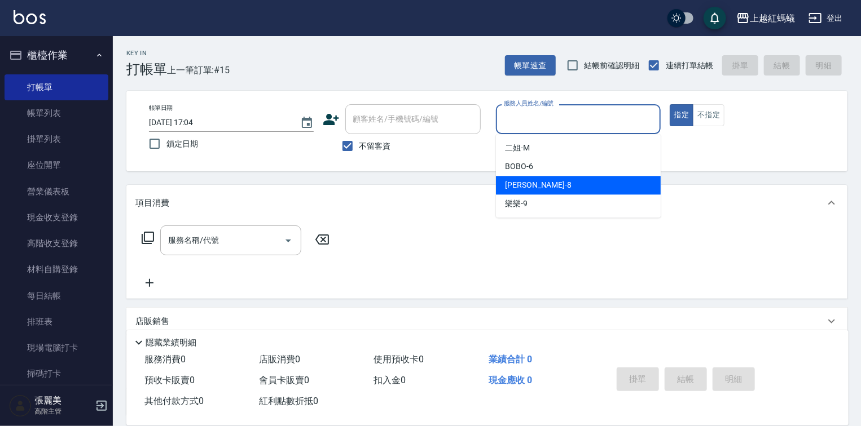
click at [582, 192] on div "[PERSON_NAME] -8" at bounding box center [578, 185] width 165 height 19
type input "[PERSON_NAME]-8"
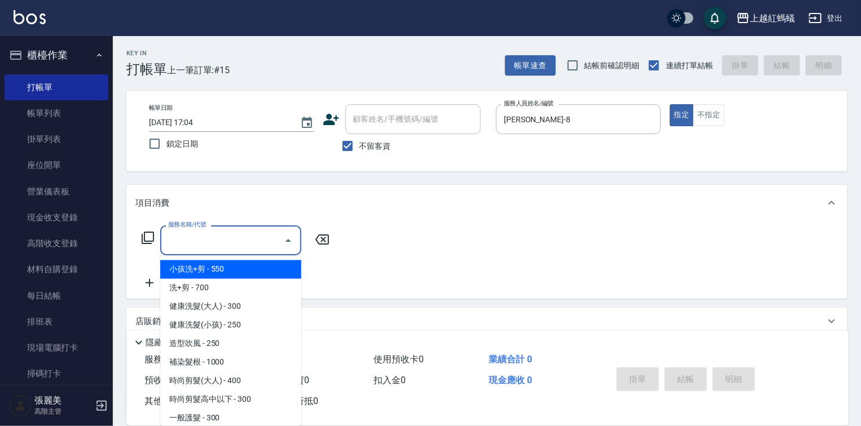
drag, startPoint x: 251, startPoint y: 232, endPoint x: 252, endPoint y: 323, distance: 90.8
click at [251, 232] on input "服務名稱/代號" at bounding box center [222, 241] width 114 height 20
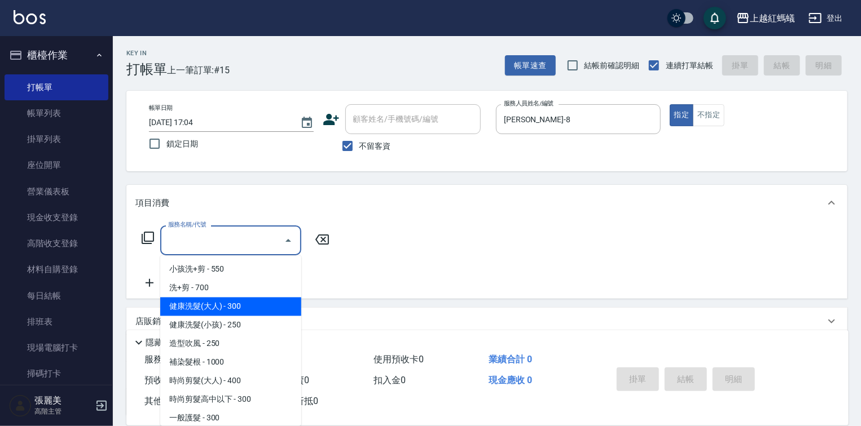
click at [252, 305] on span "健康洗髮(大人) - 300" at bounding box center [230, 307] width 141 height 19
type input "健康洗髮(大人)(201)"
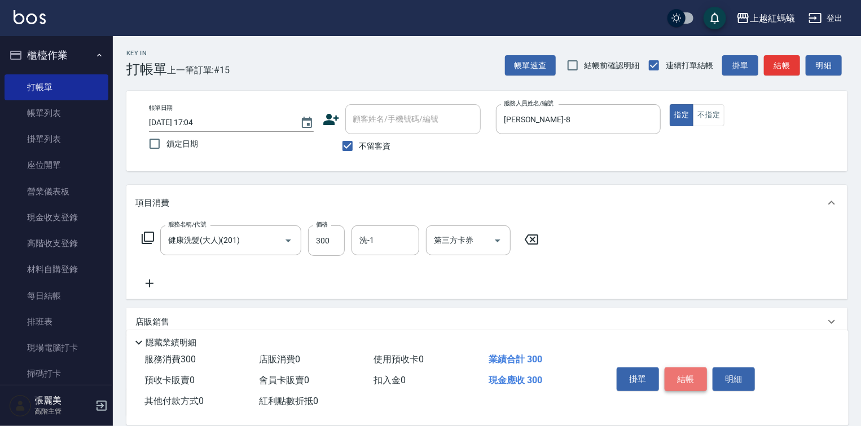
click at [681, 370] on button "結帳" at bounding box center [685, 380] width 42 height 24
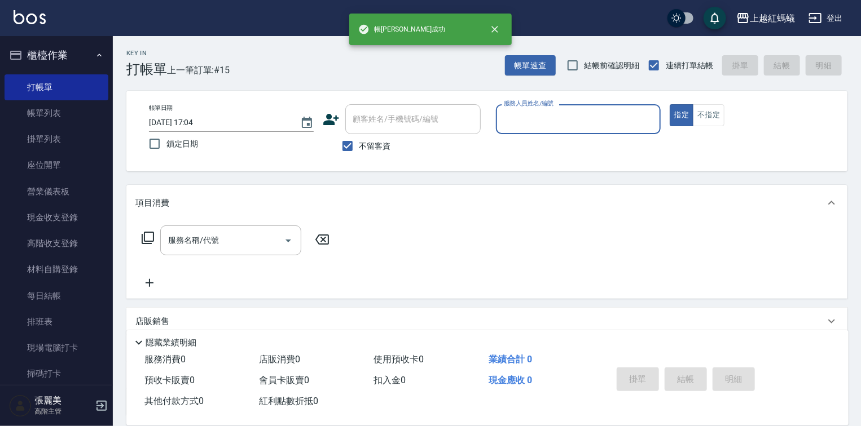
click at [567, 129] on input "服務人員姓名/編號" at bounding box center [578, 119] width 155 height 20
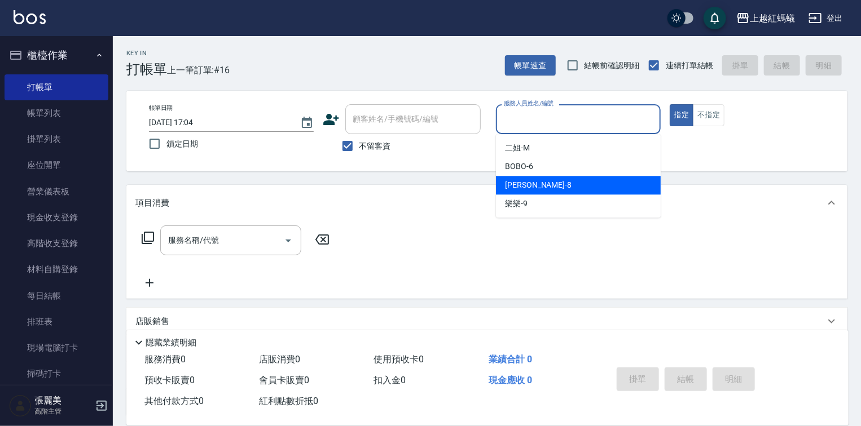
click at [544, 183] on div "[PERSON_NAME] -8" at bounding box center [578, 185] width 165 height 19
type input "[PERSON_NAME]-8"
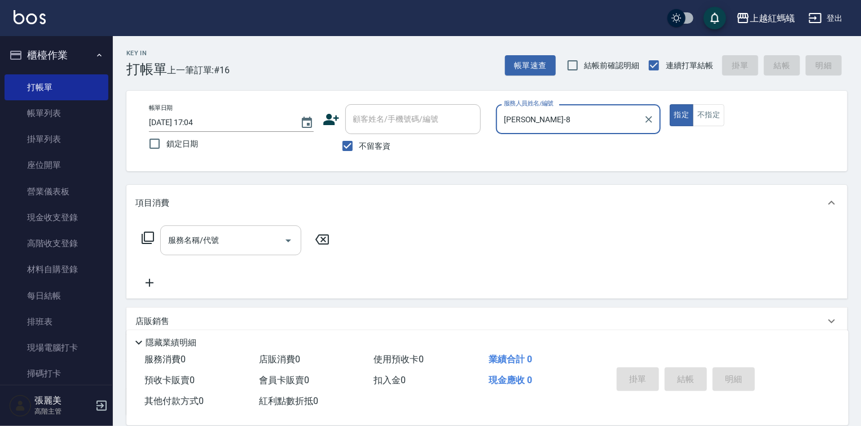
click at [256, 243] on input "服務名稱/代號" at bounding box center [222, 241] width 114 height 20
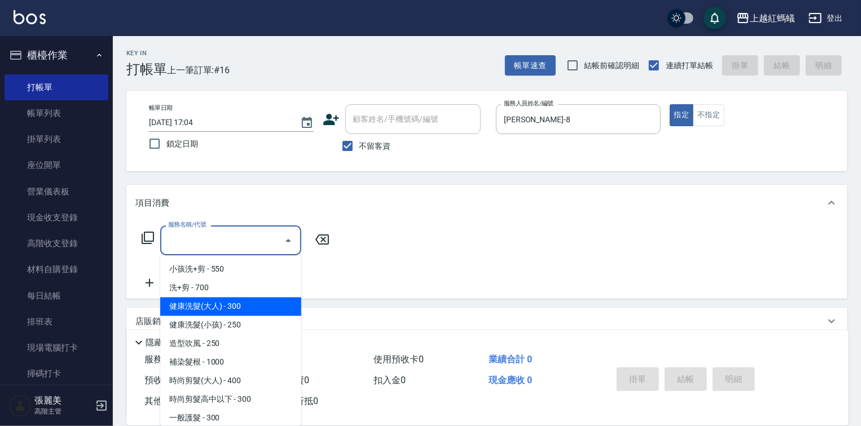
click at [249, 302] on span "健康洗髮(大人) - 300" at bounding box center [230, 307] width 141 height 19
type input "健康洗髮(大人)(201)"
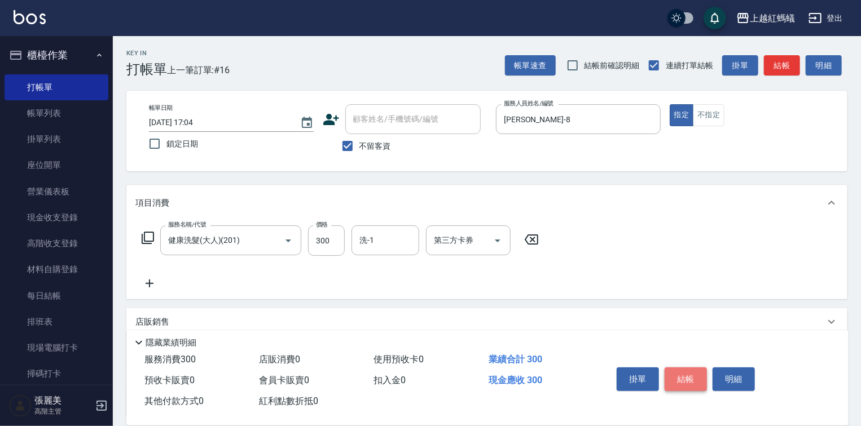
click at [674, 371] on button "結帳" at bounding box center [685, 380] width 42 height 24
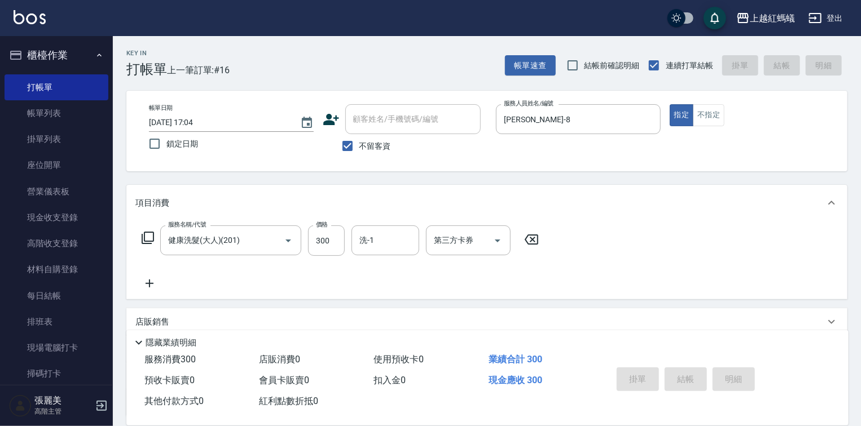
type input "[DATE] 17:05"
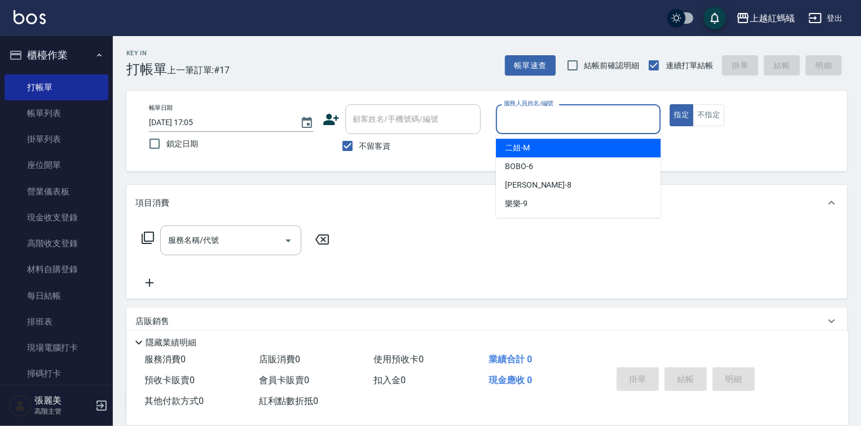
click at [558, 113] on input "服務人員姓名/編號" at bounding box center [578, 119] width 155 height 20
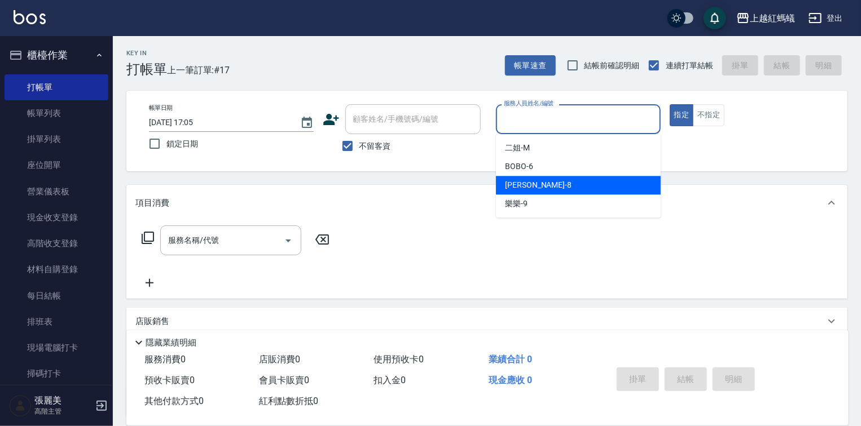
click at [527, 188] on div "[PERSON_NAME] -8" at bounding box center [578, 185] width 165 height 19
type input "[PERSON_NAME]-8"
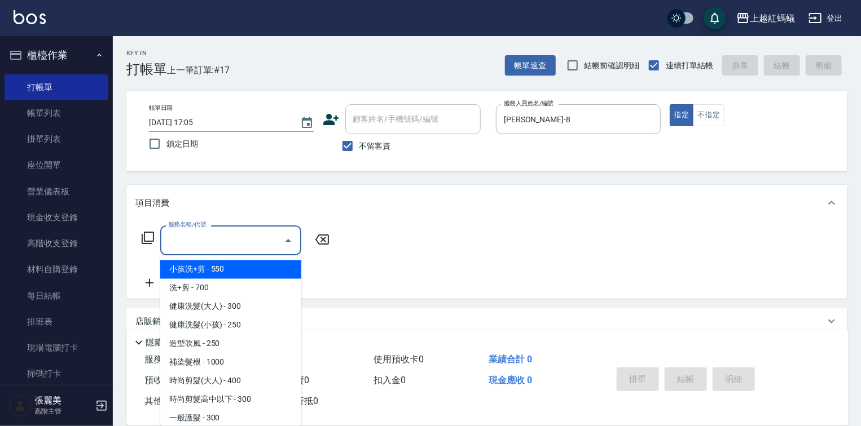
click at [206, 238] on div "服務名稱/代號 服務名稱/代號" at bounding box center [230, 241] width 141 height 30
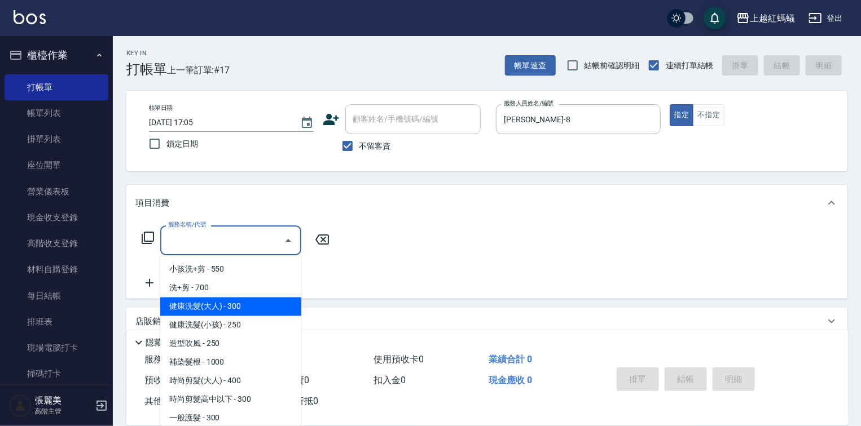
click at [231, 311] on span "健康洗髮(大人) - 300" at bounding box center [230, 307] width 141 height 19
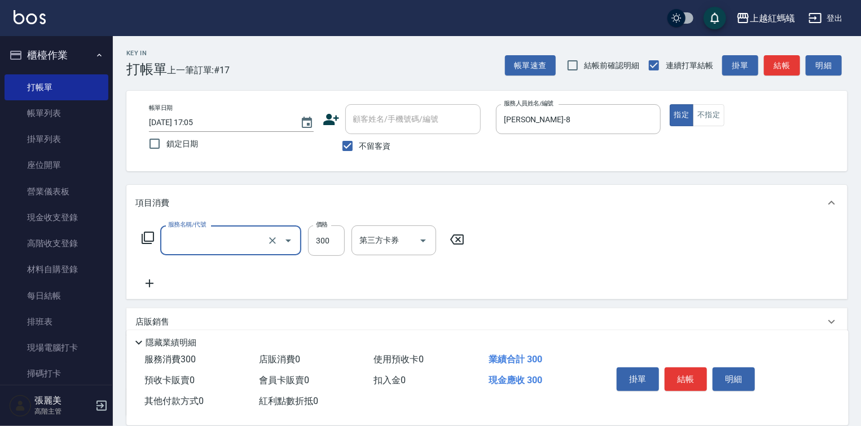
type input "健康洗髮(大人)(201)"
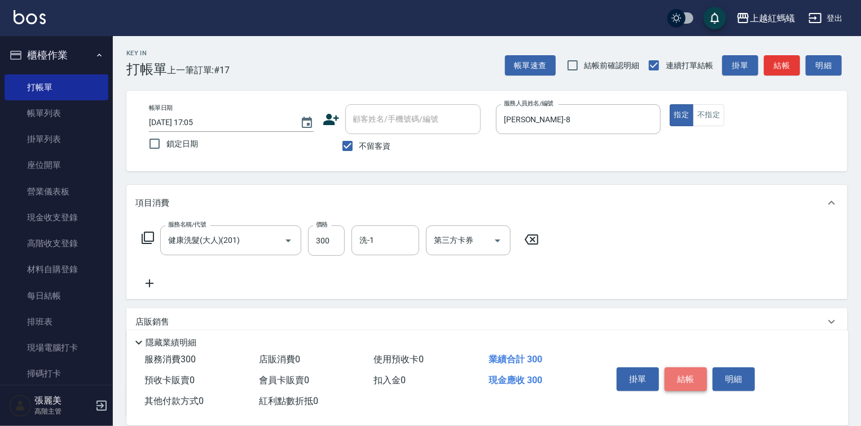
click at [688, 379] on button "結帳" at bounding box center [685, 380] width 42 height 24
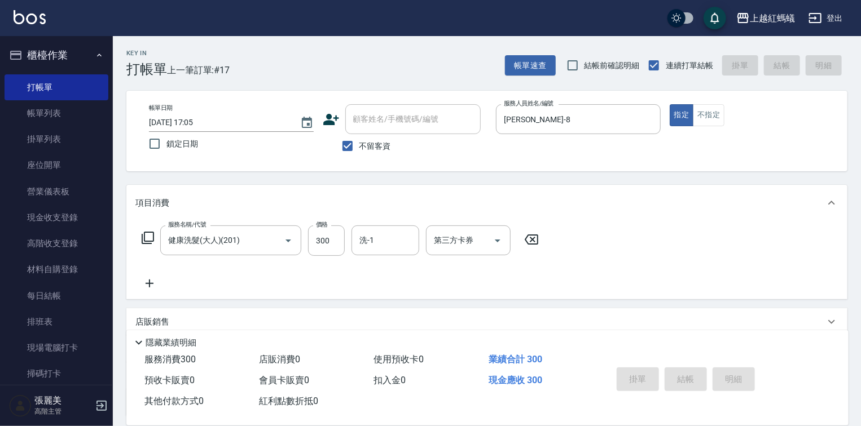
type input "[DATE] 17:19"
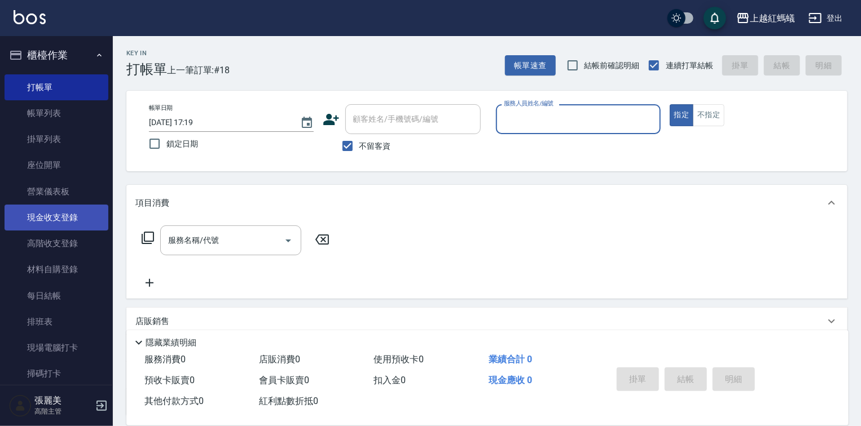
click at [50, 217] on link "現金收支登錄" at bounding box center [57, 218] width 104 height 26
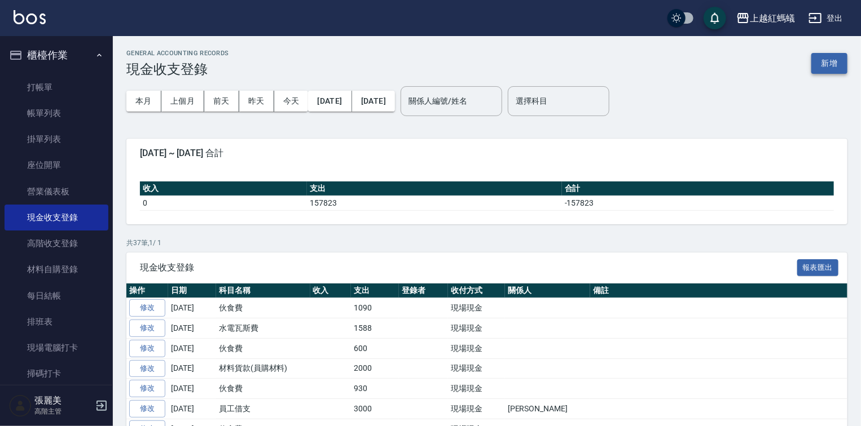
click at [819, 63] on button "新增" at bounding box center [829, 63] width 36 height 21
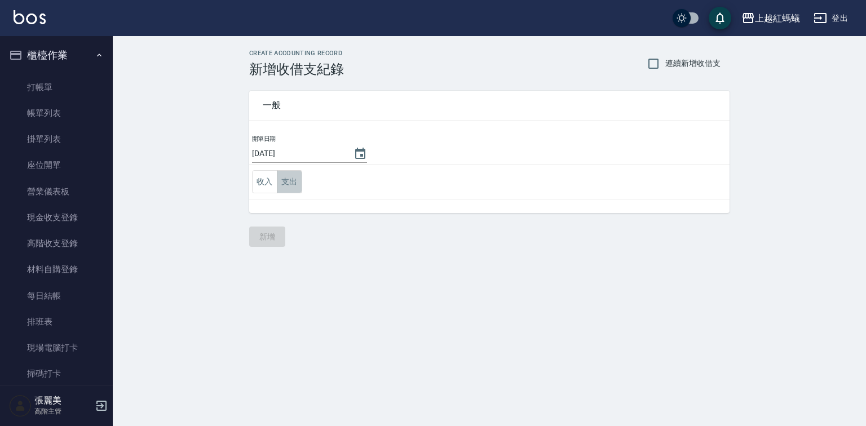
click at [289, 182] on button "支出" at bounding box center [289, 181] width 25 height 23
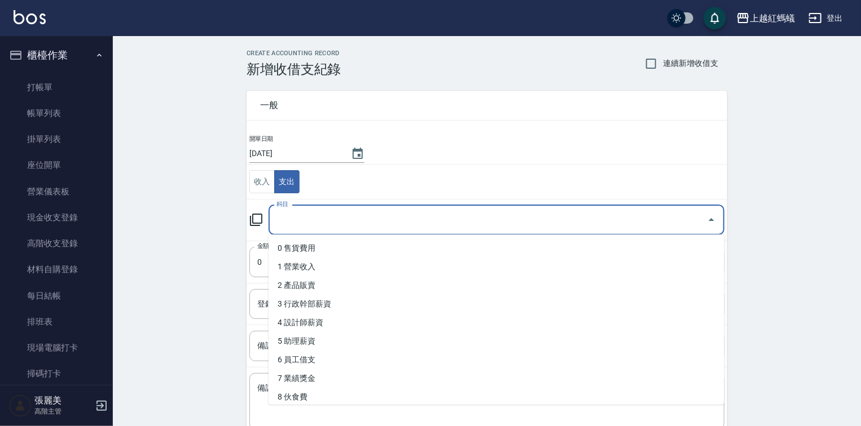
click at [313, 223] on input "科目" at bounding box center [488, 220] width 429 height 20
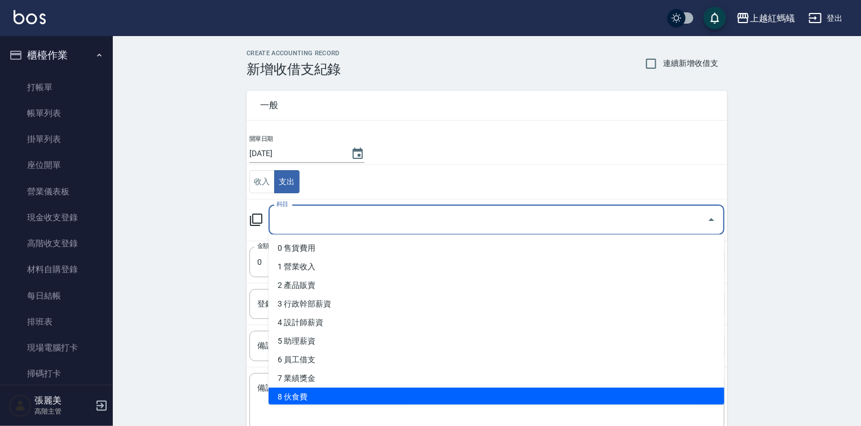
click at [283, 397] on li "8 伙食費" at bounding box center [497, 397] width 456 height 19
type input "8 伙食費"
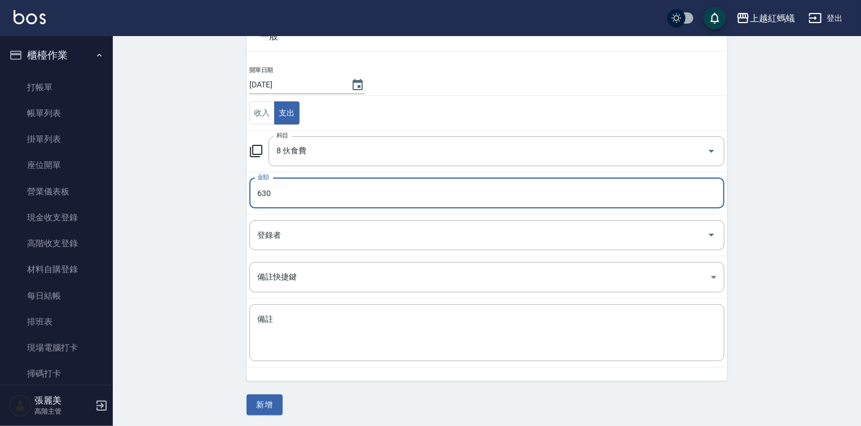
scroll to position [70, 0]
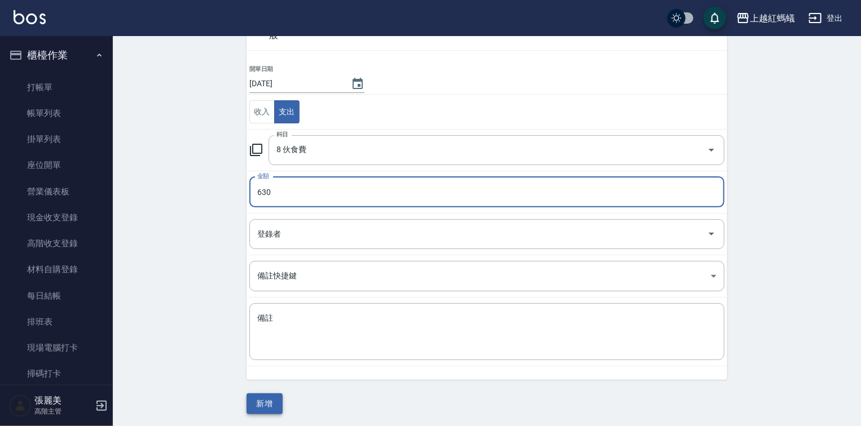
type input "630"
click at [267, 409] on button "新增" at bounding box center [265, 404] width 36 height 21
